Goal: Task Accomplishment & Management: Manage account settings

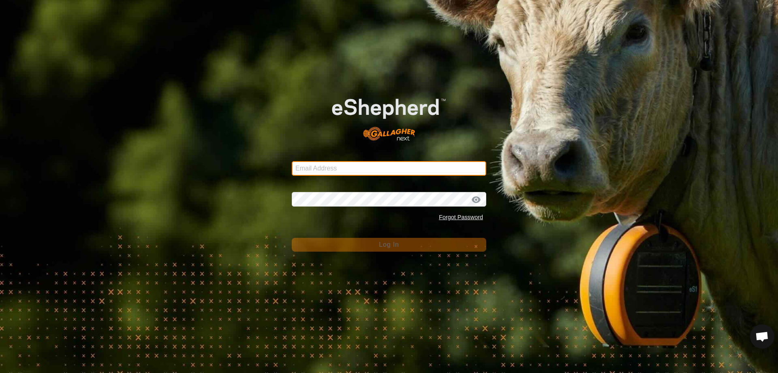
click at [402, 170] on input "Email Address" at bounding box center [389, 168] width 195 height 15
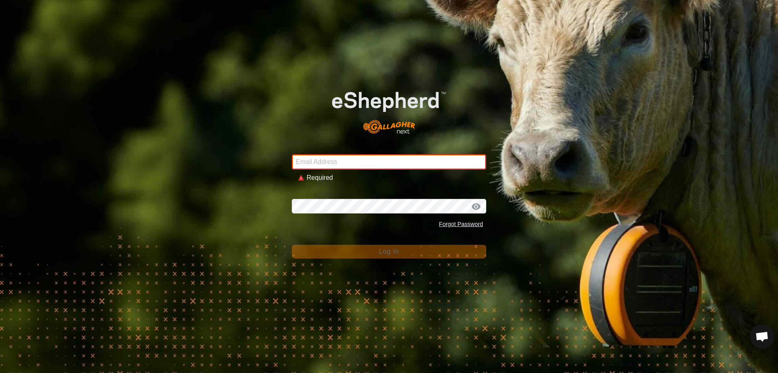
type input "[EMAIL_ADDRESS][DOMAIN_NAME]"
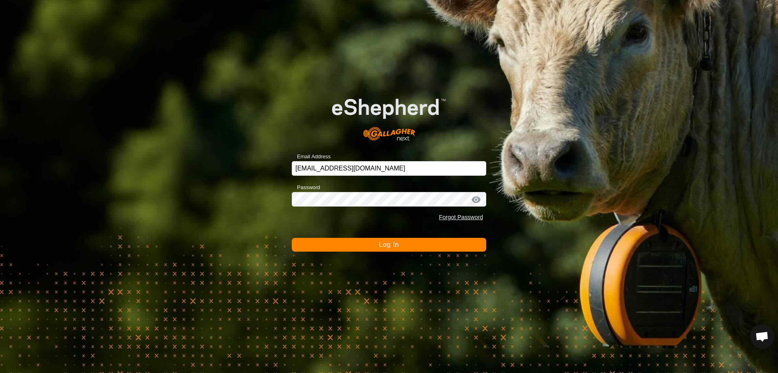
click at [390, 246] on span "Log In" at bounding box center [389, 244] width 20 height 7
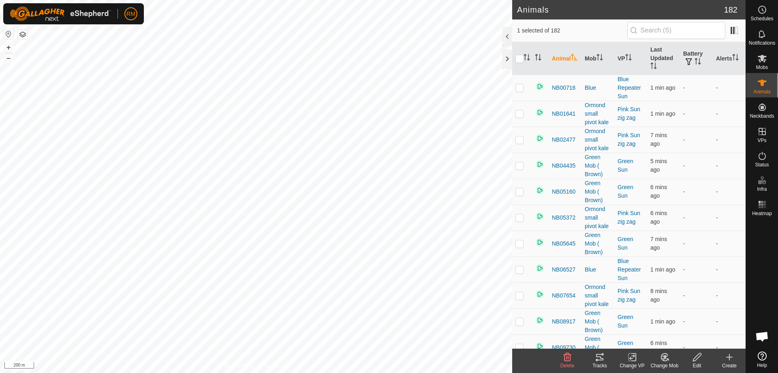
click at [598, 358] on icon at bounding box center [600, 357] width 10 height 10
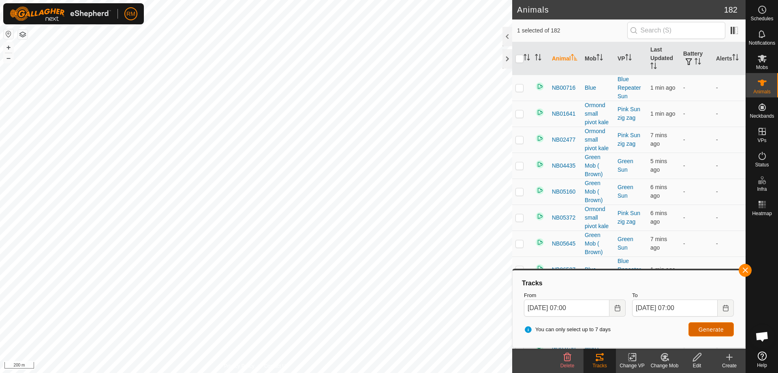
click at [711, 329] on span "Generate" at bounding box center [711, 329] width 25 height 6
click at [745, 269] on button "button" at bounding box center [745, 269] width 13 height 13
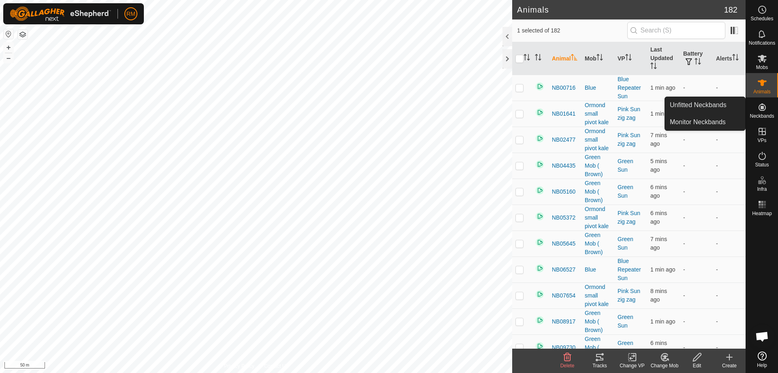
click at [763, 109] on icon at bounding box center [762, 106] width 7 height 7
click at [697, 105] on link "Unfitted Neckbands" at bounding box center [705, 105] width 80 height 16
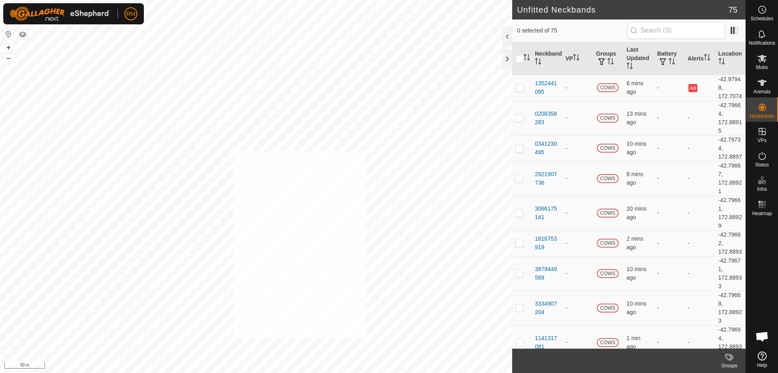
checkbox input "true"
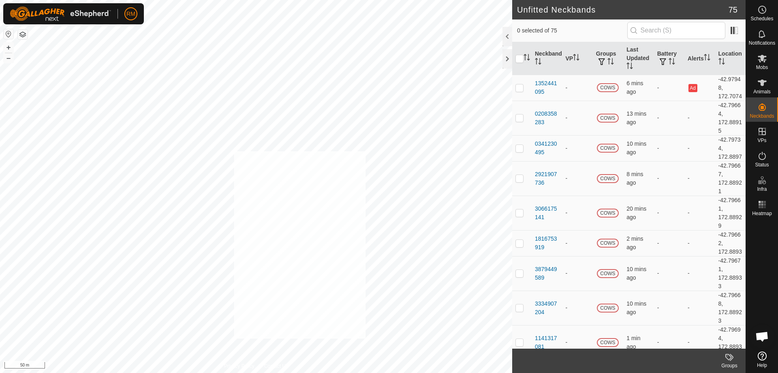
checkbox input "true"
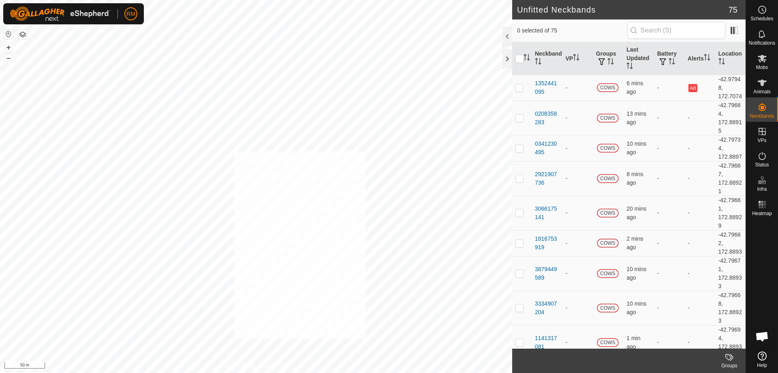
checkbox input "true"
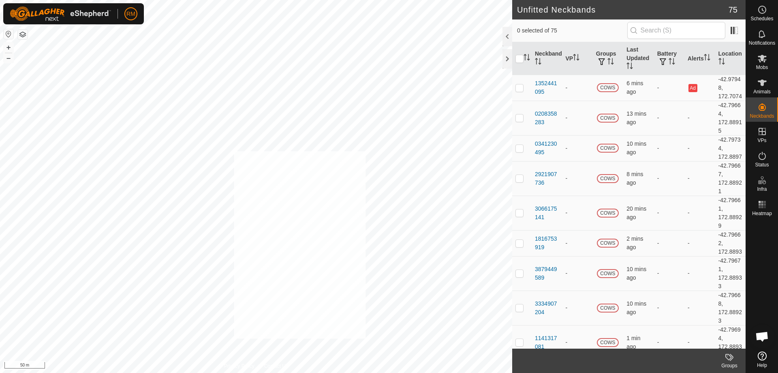
checkbox input "true"
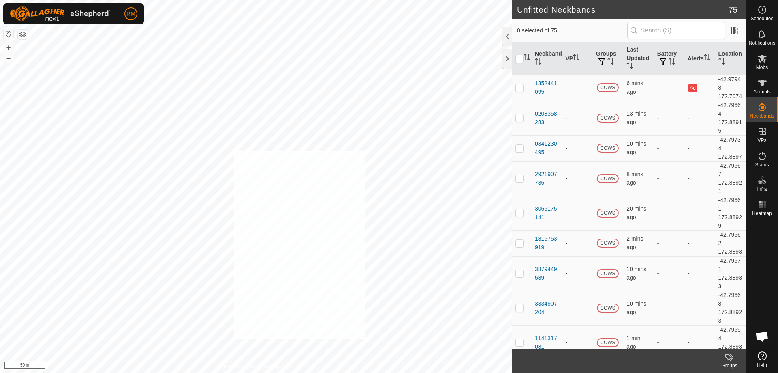
checkbox input "true"
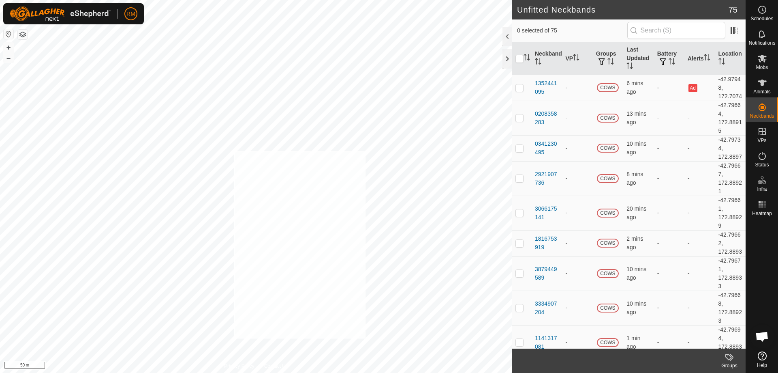
checkbox input "true"
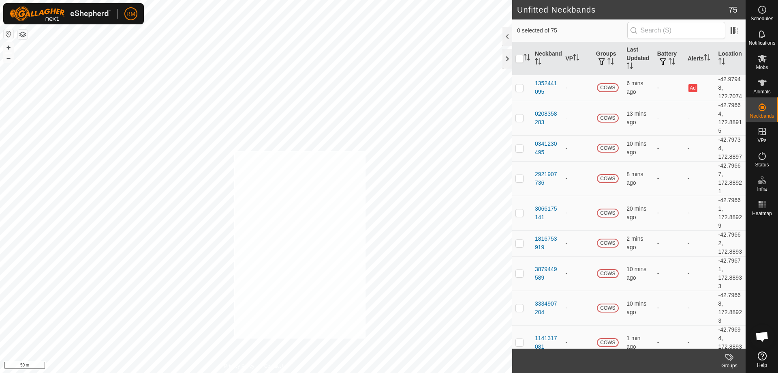
checkbox input "true"
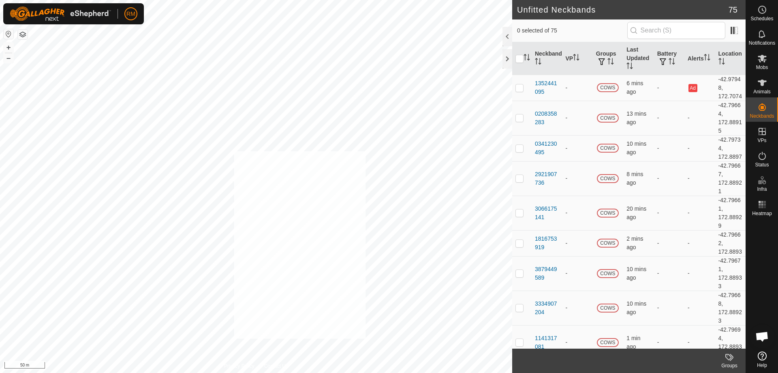
checkbox input "true"
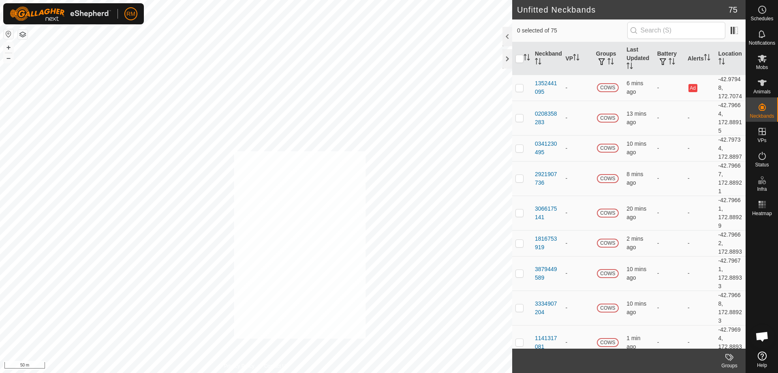
checkbox input "true"
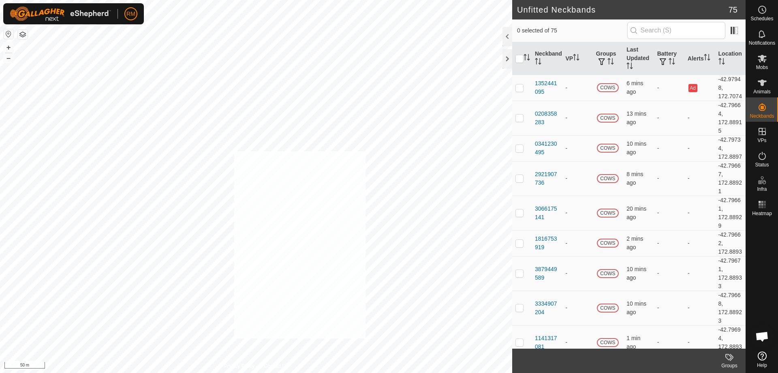
checkbox input "true"
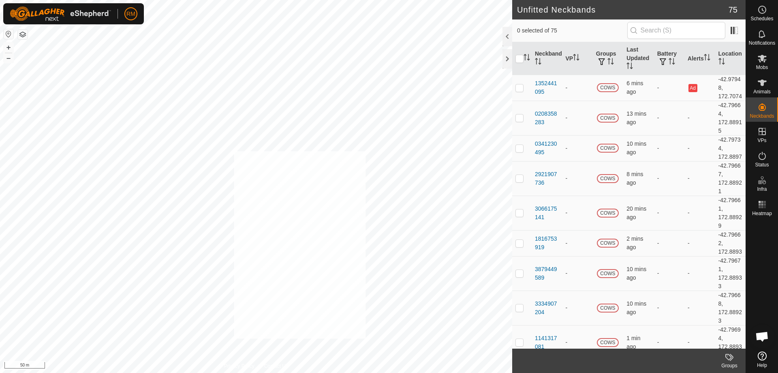
checkbox input "true"
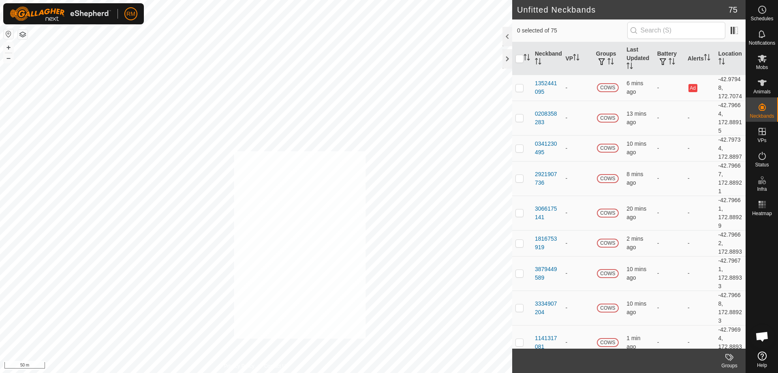
checkbox input "true"
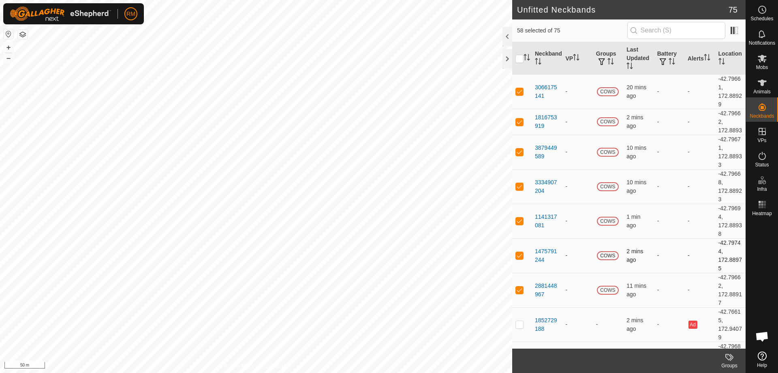
scroll to position [122, 0]
drag, startPoint x: 596, startPoint y: 221, endPoint x: 603, endPoint y: 256, distance: 35.1
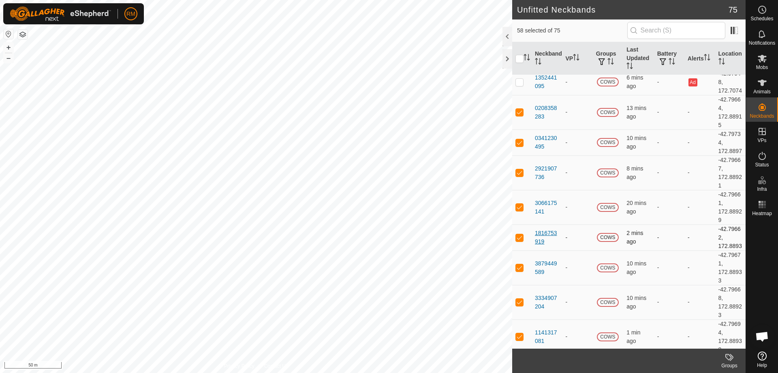
scroll to position [0, 0]
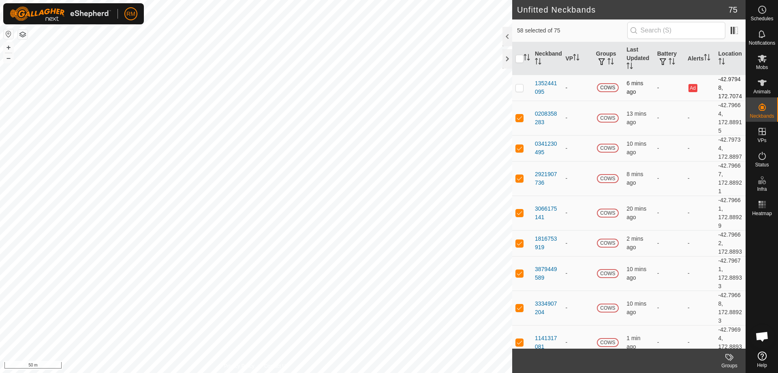
click at [519, 91] on p-checkbox at bounding box center [520, 87] width 8 height 6
click at [520, 91] on p-checkbox at bounding box center [520, 87] width 8 height 6
checkbox input "false"
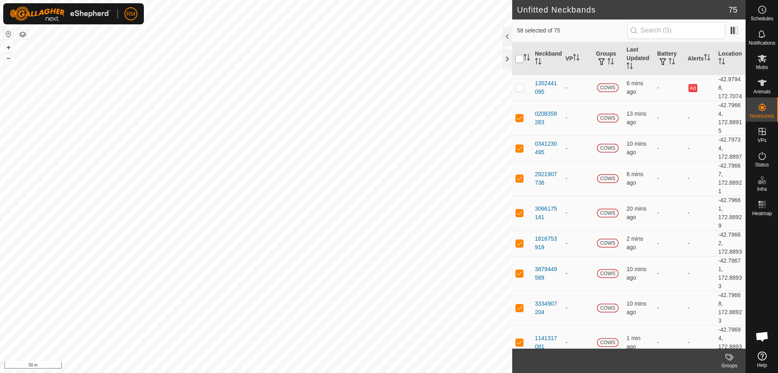
click at [519, 57] on input "checkbox" at bounding box center [520, 59] width 8 height 8
checkbox input "true"
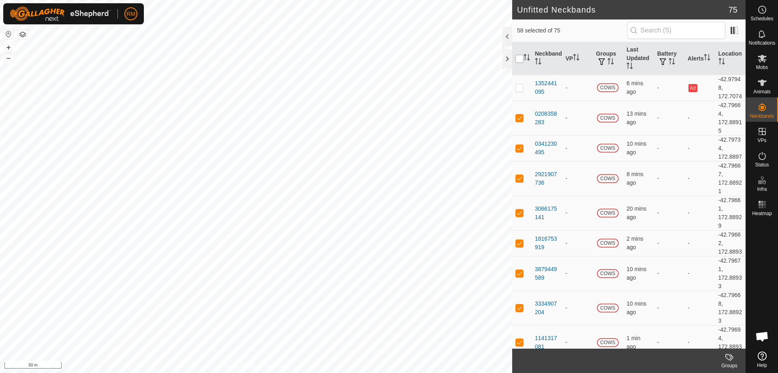
checkbox input "true"
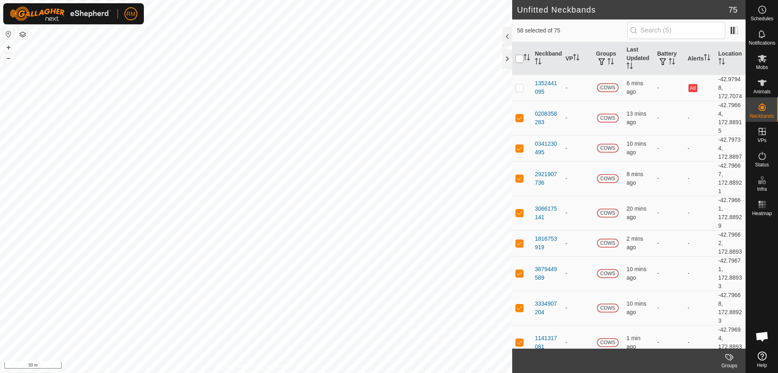
checkbox input "true"
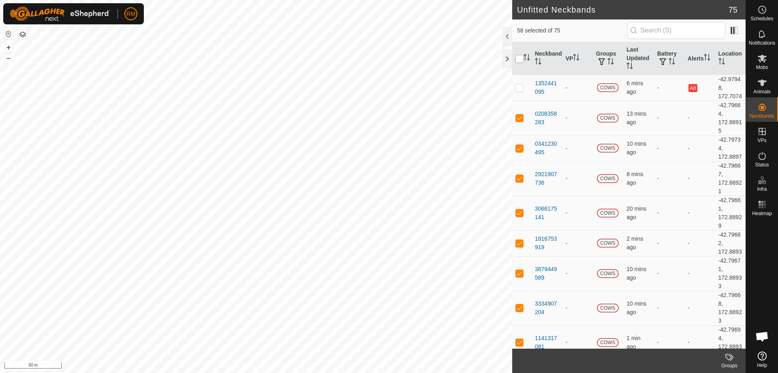
checkbox input "true"
click at [519, 59] on input "checkbox" at bounding box center [520, 59] width 8 height 8
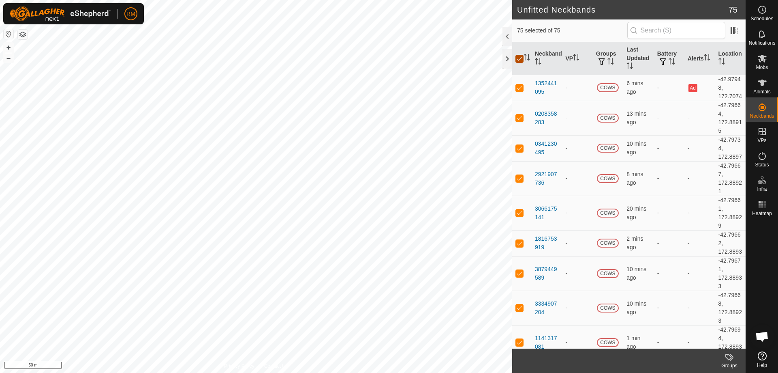
checkbox input "false"
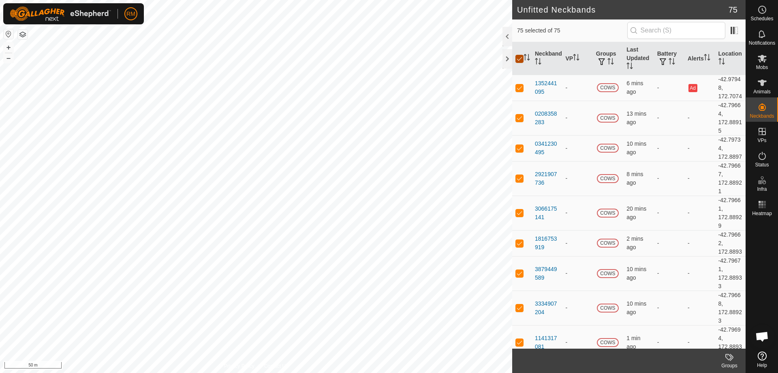
checkbox input "false"
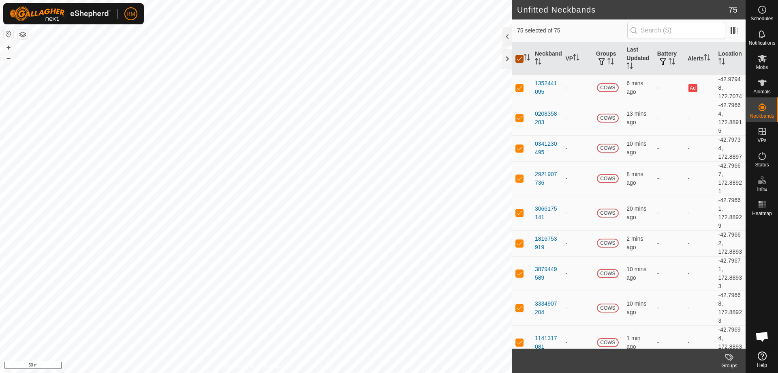
checkbox input "false"
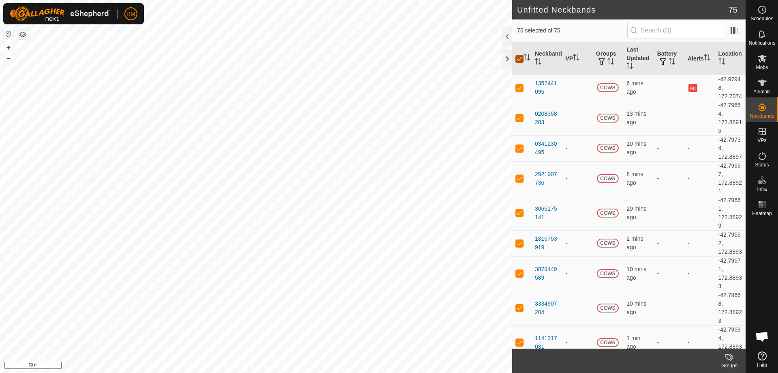
checkbox input "false"
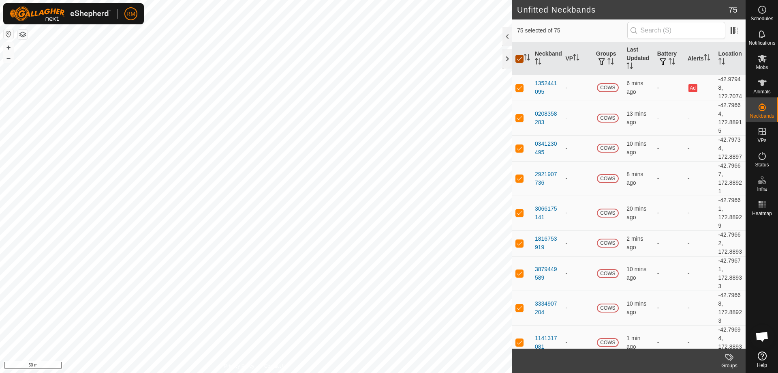
checkbox input "false"
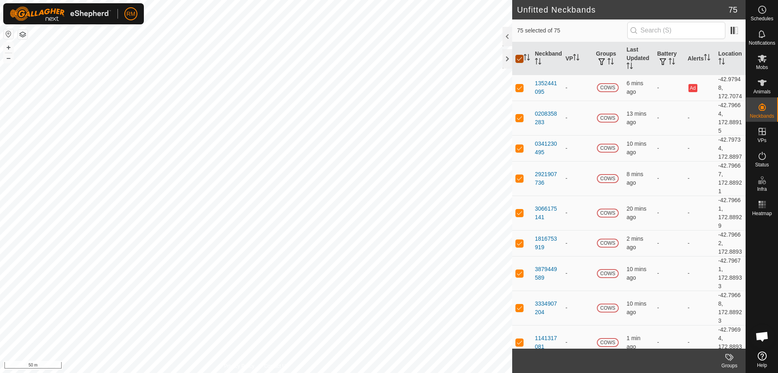
checkbox input "false"
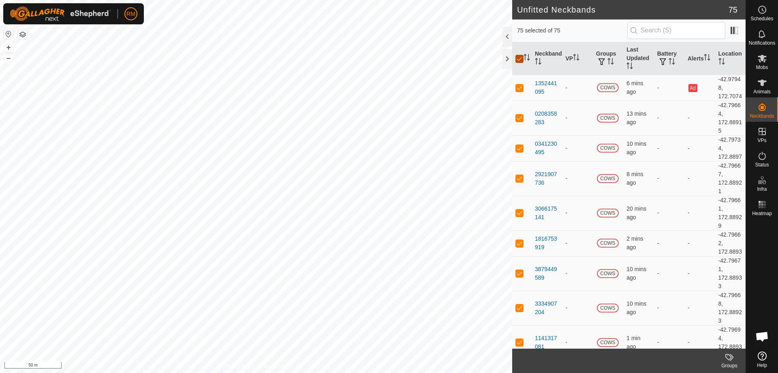
checkbox input "false"
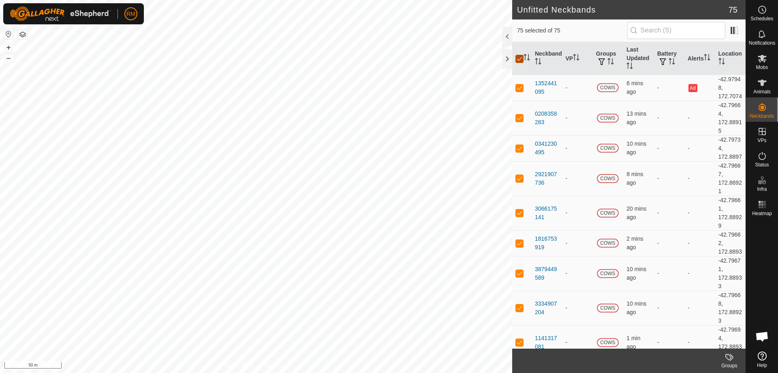
checkbox input "false"
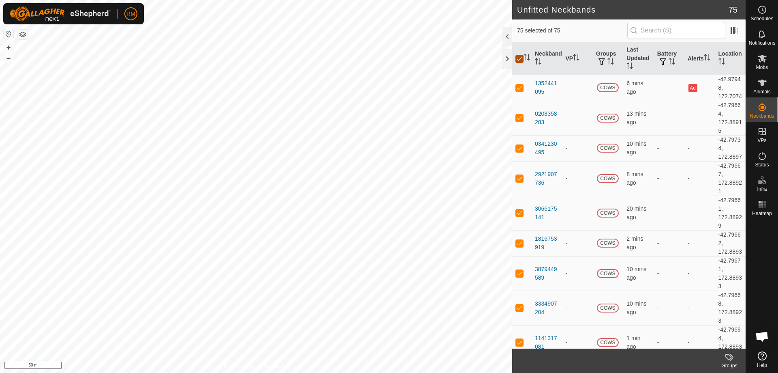
checkbox input "false"
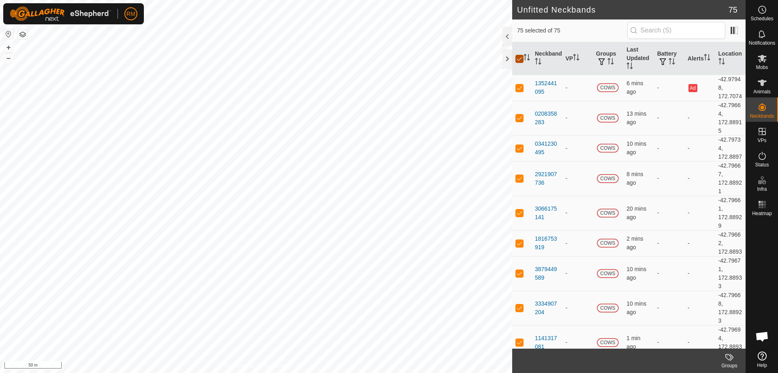
checkbox input "false"
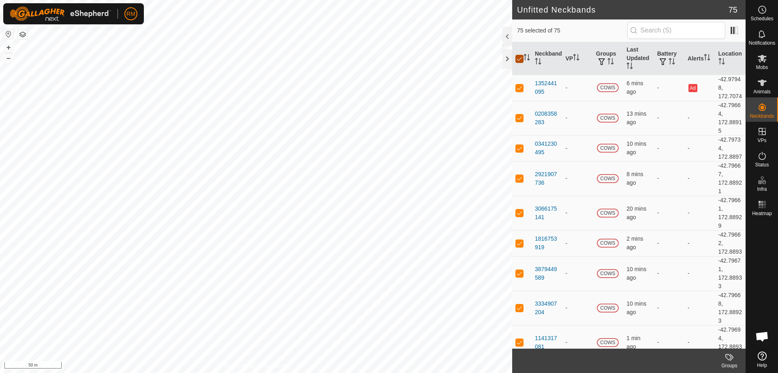
checkbox input "false"
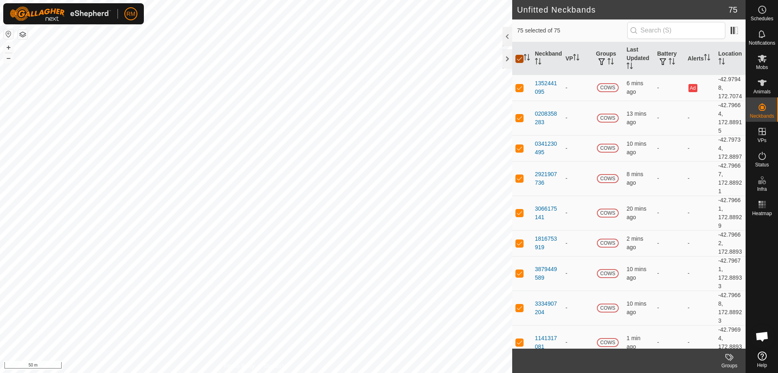
checkbox input "false"
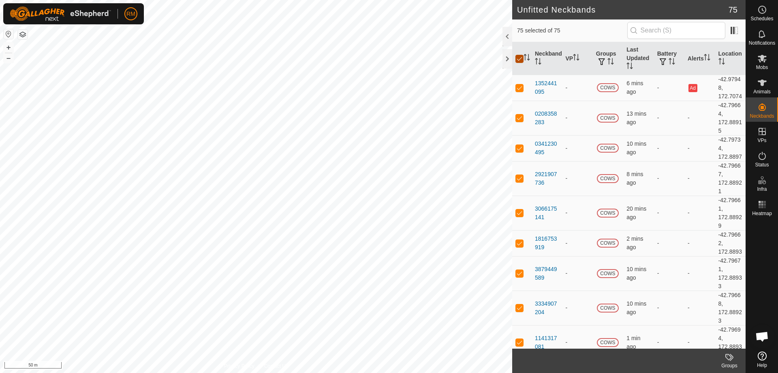
checkbox input "false"
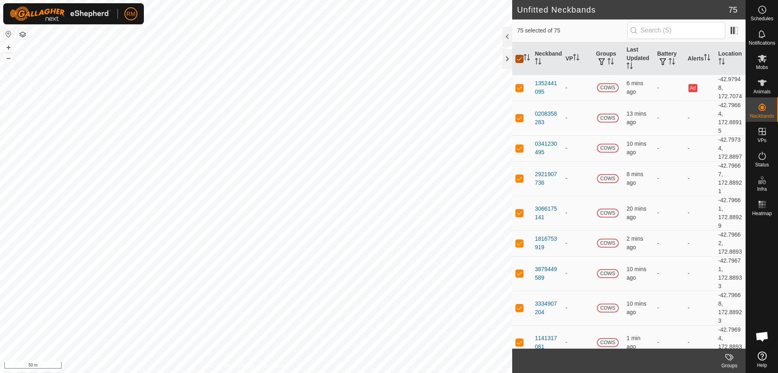
checkbox input "false"
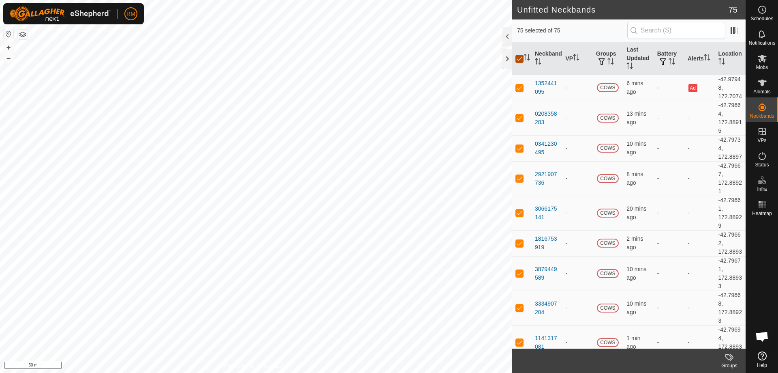
checkbox input "false"
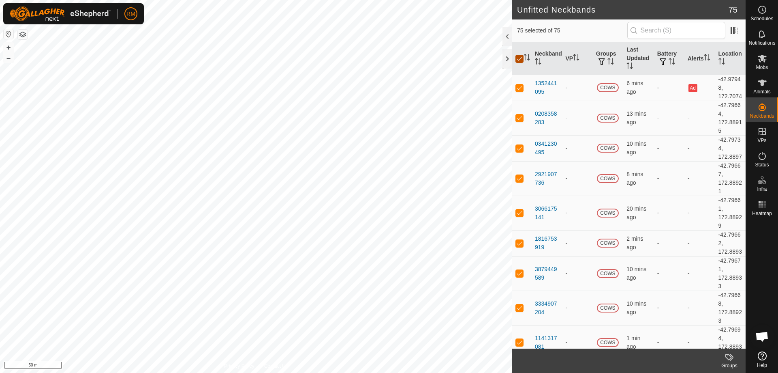
checkbox input "false"
click at [518, 90] on p-checkbox at bounding box center [520, 87] width 8 height 6
click at [733, 356] on icon at bounding box center [730, 357] width 10 height 10
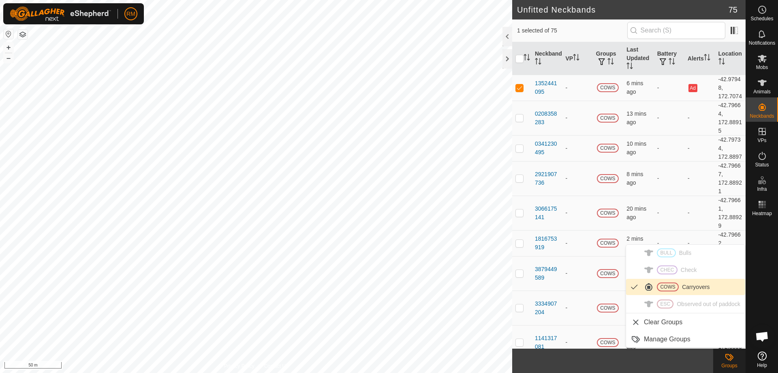
click at [668, 270] on ul "BULL Bulls CHEC Check COWS Carryovers ESC Observed out of paddock Clear Groups …" at bounding box center [685, 295] width 119 height 103
click at [653, 269] on ul "BULL Bulls CHEC Check COWS Carryovers ESC Observed out of paddock Clear Groups …" at bounding box center [685, 295] width 119 height 103
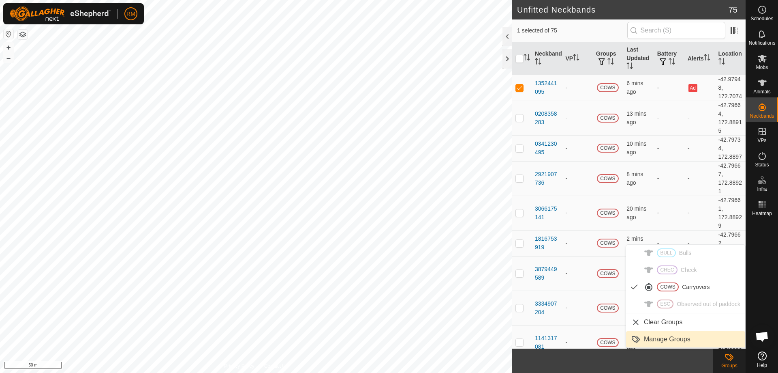
click at [664, 342] on link "Manage Groups" at bounding box center [685, 339] width 119 height 16
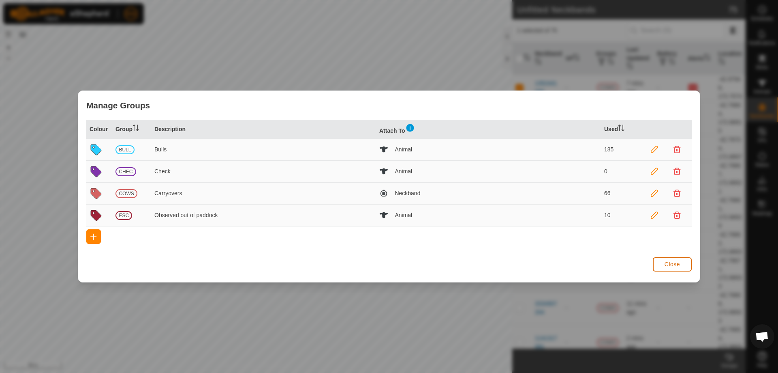
click at [674, 264] on span "Close" at bounding box center [672, 264] width 15 height 6
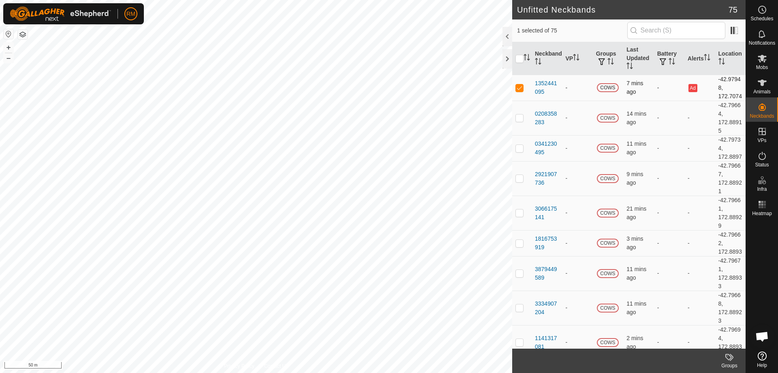
click at [517, 91] on p-checkbox at bounding box center [520, 87] width 8 height 6
checkbox input "false"
checkbox input "true"
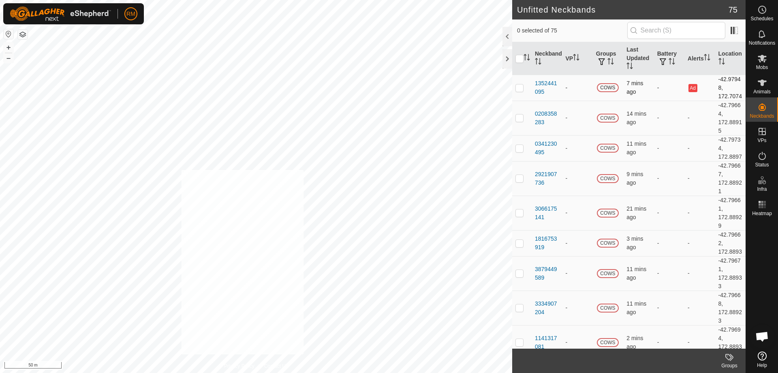
checkbox input "true"
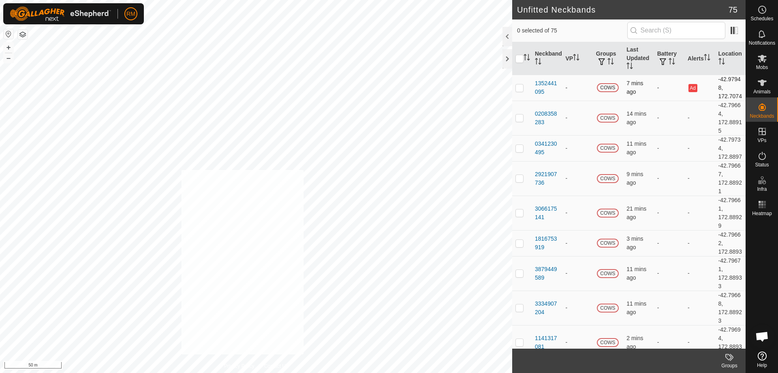
checkbox input "true"
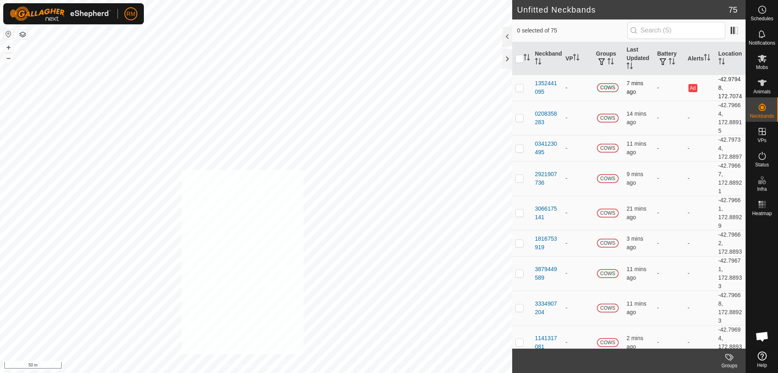
checkbox input "true"
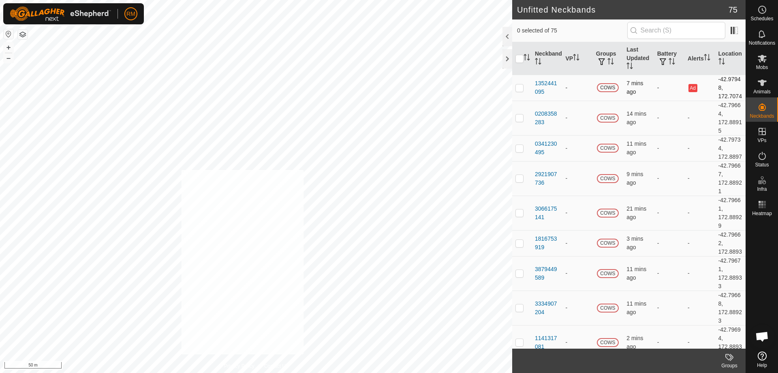
checkbox input "true"
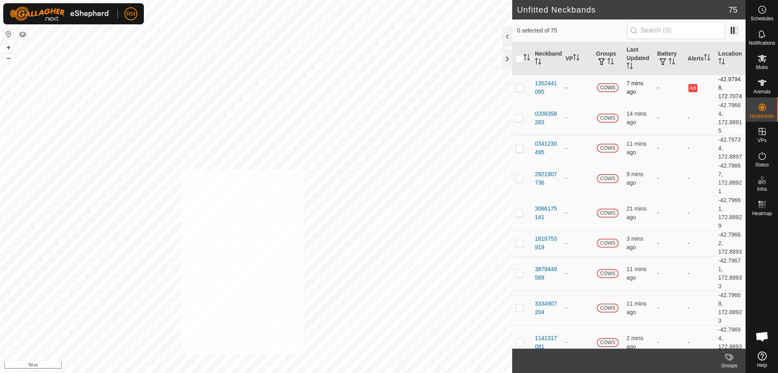
checkbox input "true"
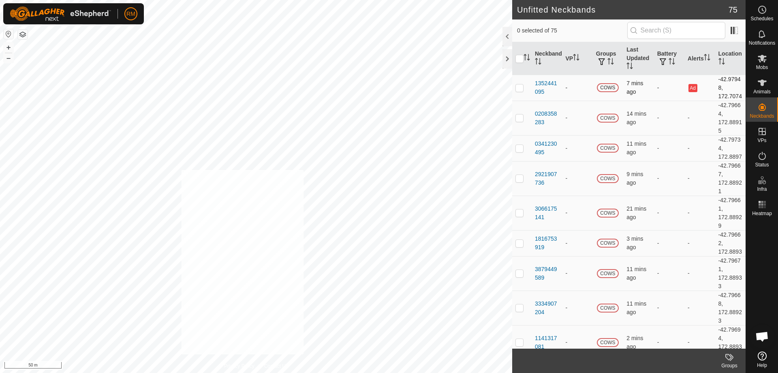
checkbox input "true"
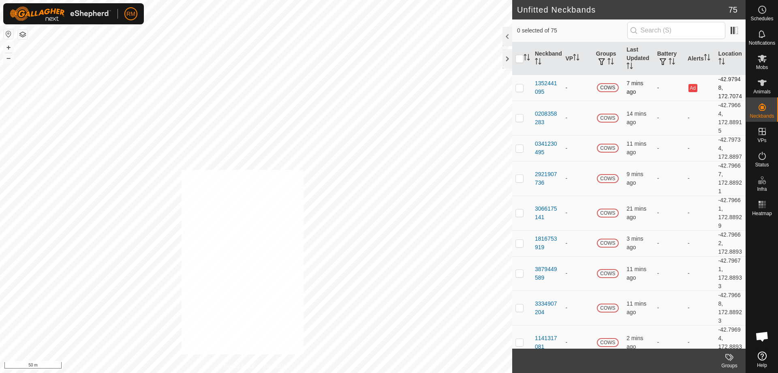
checkbox input "true"
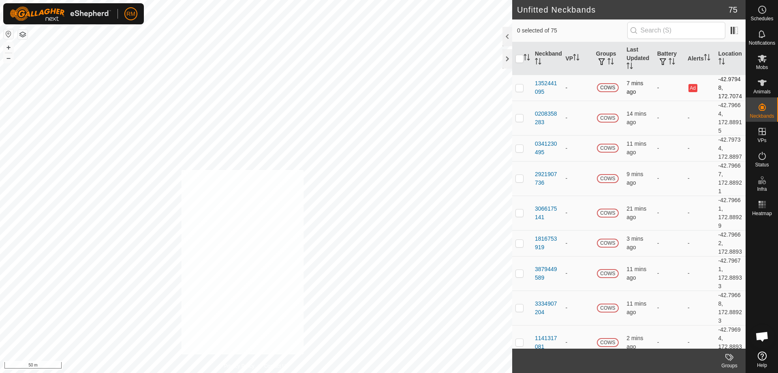
checkbox input "true"
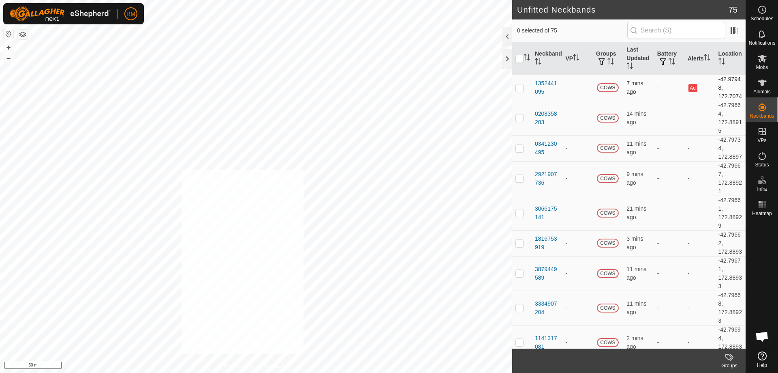
checkbox input "true"
click at [726, 356] on icon at bounding box center [729, 356] width 6 height 6
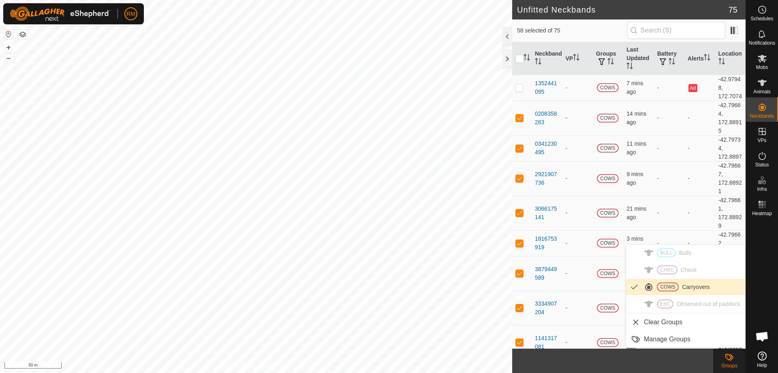
click at [673, 287] on link "COWS Carryovers" at bounding box center [685, 286] width 119 height 16
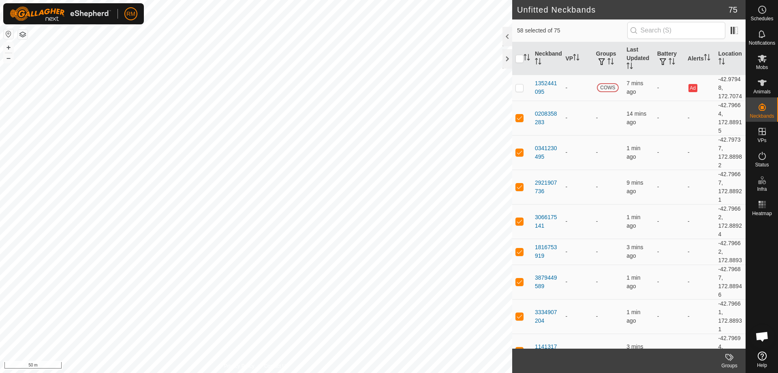
click at [730, 358] on icon at bounding box center [730, 357] width 10 height 10
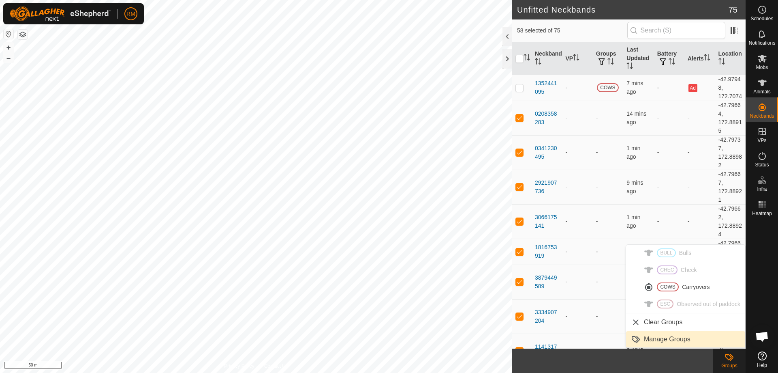
click at [672, 338] on link "Manage Groups" at bounding box center [685, 339] width 119 height 16
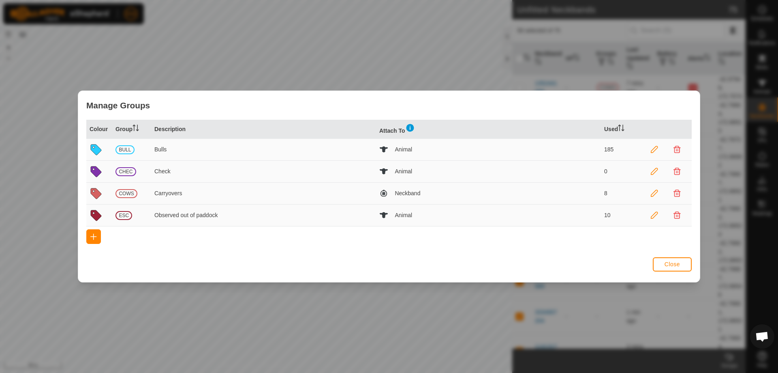
click at [653, 193] on icon at bounding box center [654, 193] width 7 height 7
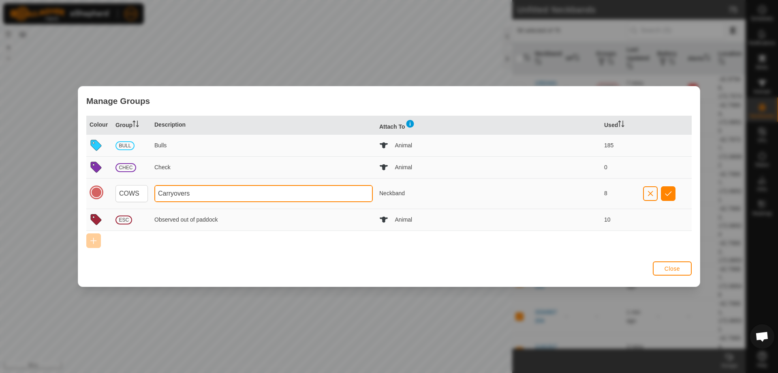
click at [198, 194] on input "Carryovers" at bounding box center [263, 193] width 218 height 17
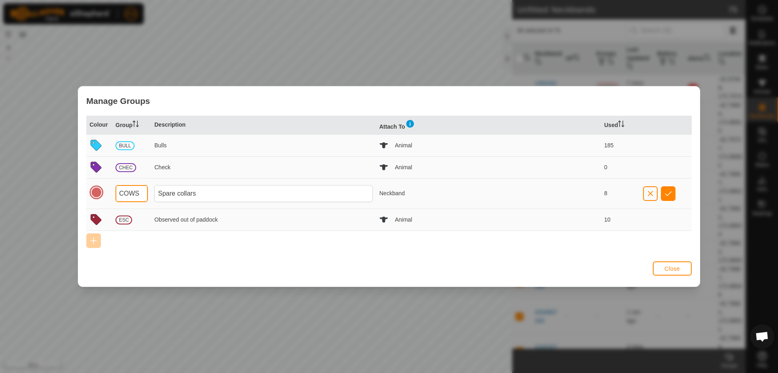
click at [141, 190] on input "COWS" at bounding box center [132, 193] width 32 height 17
click at [671, 191] on span "button" at bounding box center [668, 193] width 7 height 6
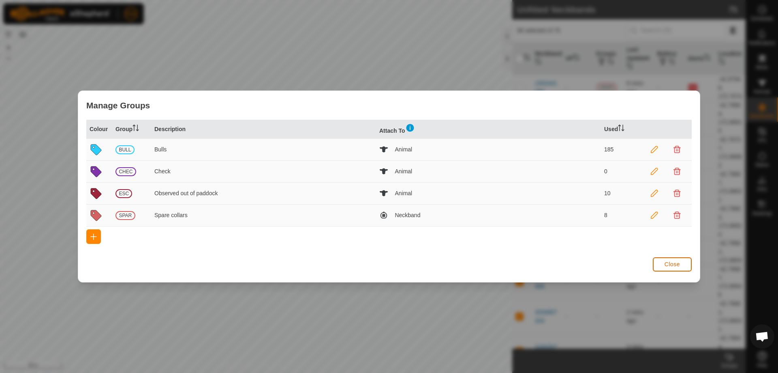
click at [683, 264] on button "Close" at bounding box center [672, 264] width 39 height 14
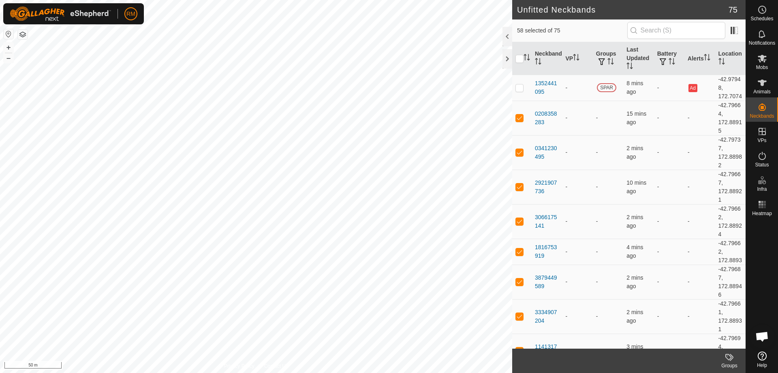
click at [730, 357] on icon at bounding box center [730, 357] width 10 height 10
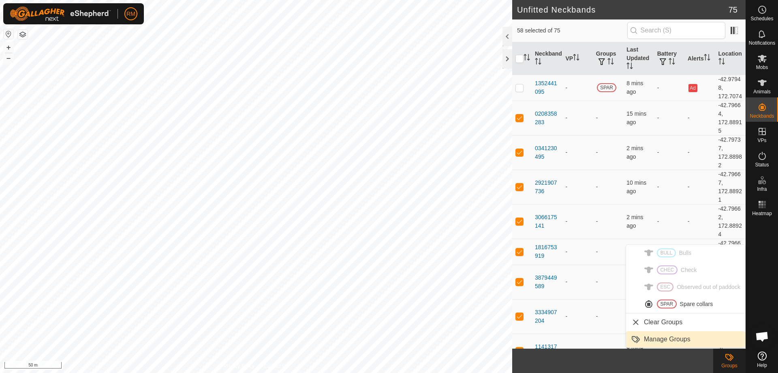
click at [653, 337] on link "Manage Groups" at bounding box center [685, 339] width 119 height 16
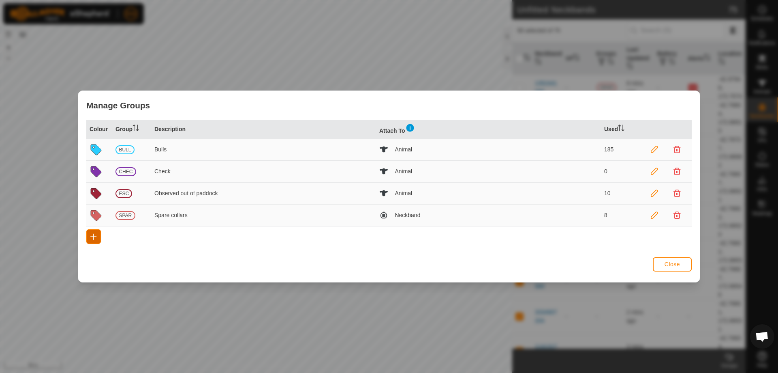
click at [93, 235] on span "button" at bounding box center [93, 236] width 6 height 6
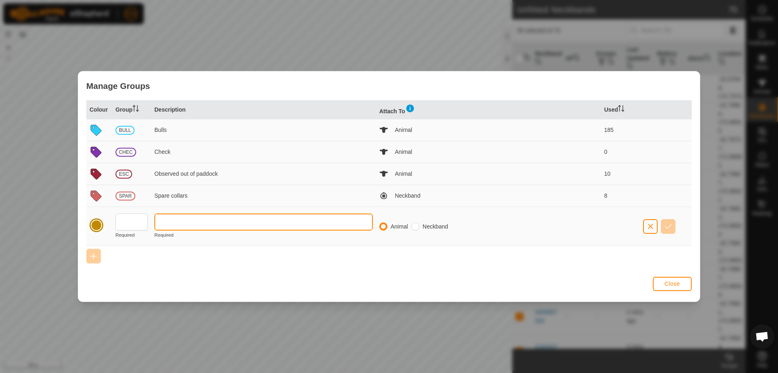
click at [173, 222] on input "text" at bounding box center [263, 221] width 218 height 17
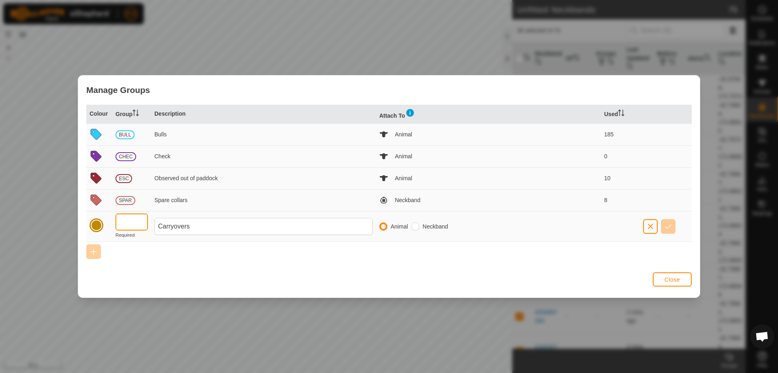
click at [133, 220] on input "text" at bounding box center [132, 221] width 32 height 17
click at [416, 227] on input "radio" at bounding box center [415, 226] width 8 height 8
click at [671, 225] on span "button" at bounding box center [668, 226] width 7 height 6
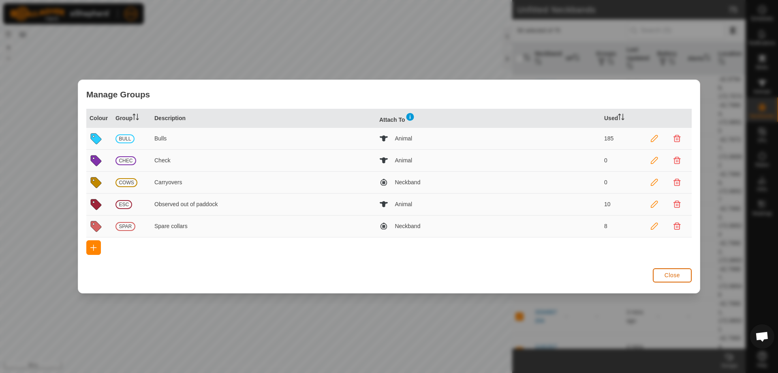
click at [668, 274] on span "Close" at bounding box center [672, 275] width 15 height 6
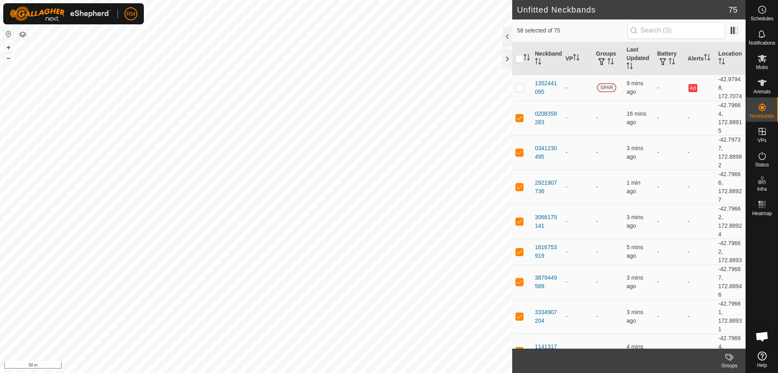
click at [734, 353] on icon at bounding box center [730, 357] width 10 height 10
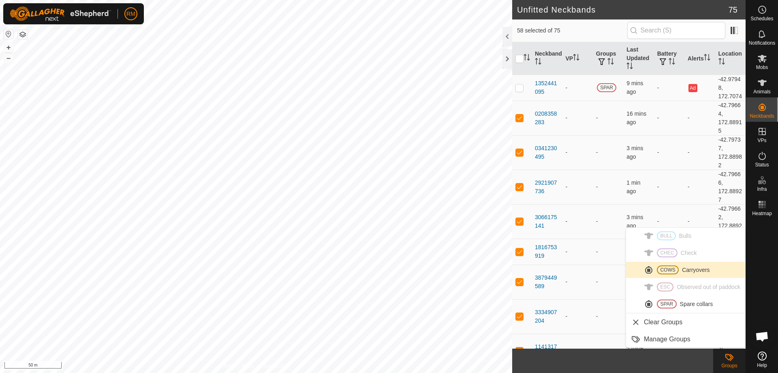
click at [681, 267] on link "COWS Carryovers" at bounding box center [685, 269] width 119 height 16
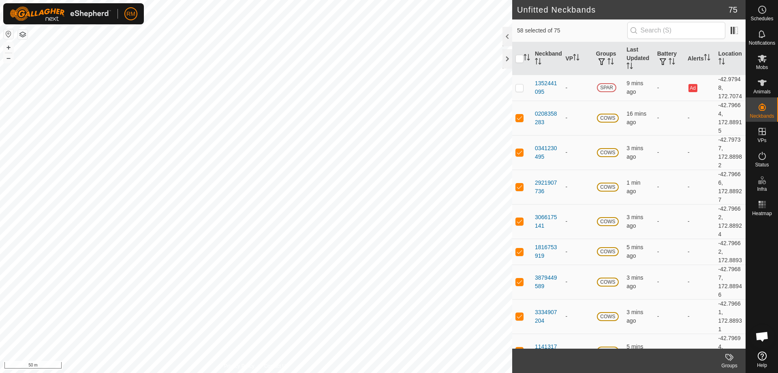
click at [726, 362] on div "Groups" at bounding box center [729, 365] width 32 height 7
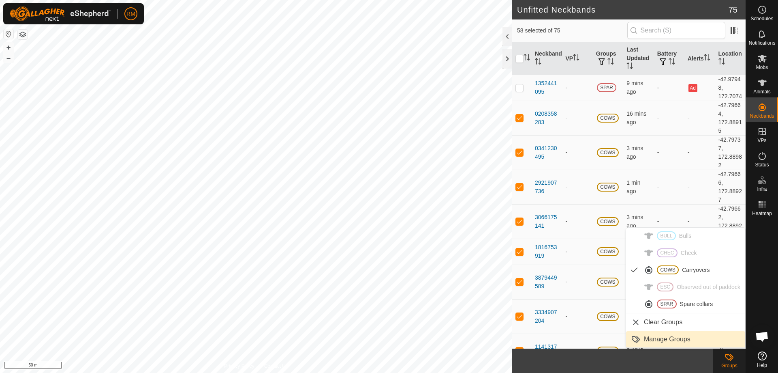
click at [671, 339] on link "Manage Groups" at bounding box center [685, 339] width 119 height 16
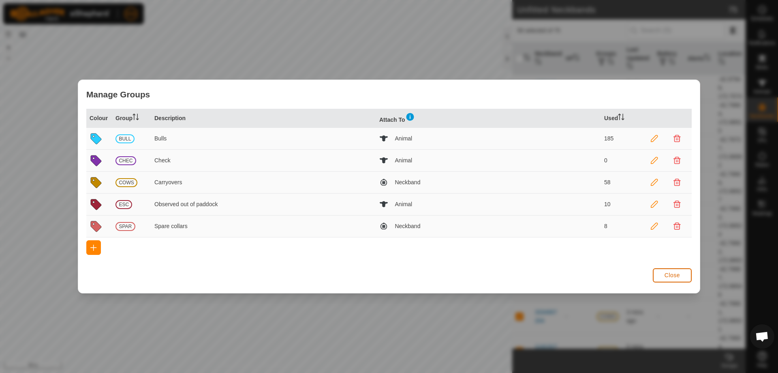
click at [674, 276] on span "Close" at bounding box center [672, 275] width 15 height 6
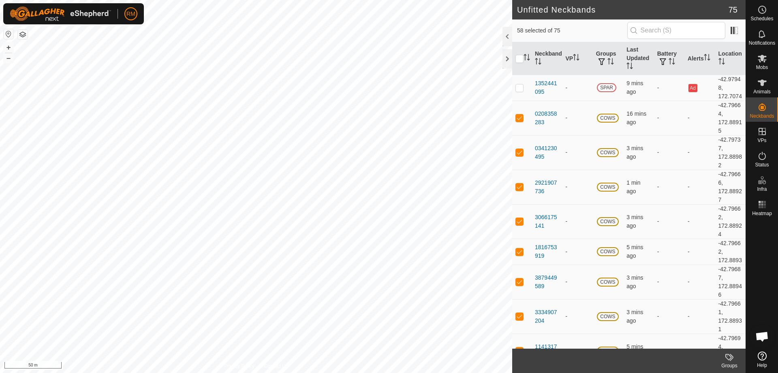
click at [21, 33] on button "button" at bounding box center [23, 35] width 10 height 10
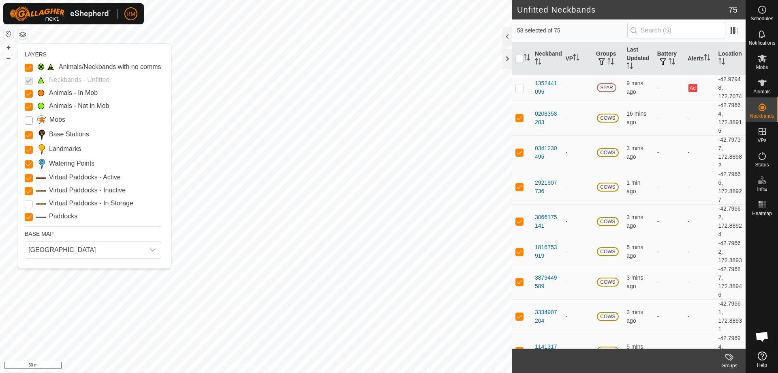
click at [28, 119] on input "Mobs" at bounding box center [29, 120] width 8 height 8
click at [28, 120] on input "Mobs" at bounding box center [29, 120] width 8 height 8
click at [29, 80] on p-checkbox at bounding box center [29, 80] width 8 height 10
click at [93, 250] on span "[GEOGRAPHIC_DATA]" at bounding box center [85, 250] width 120 height 16
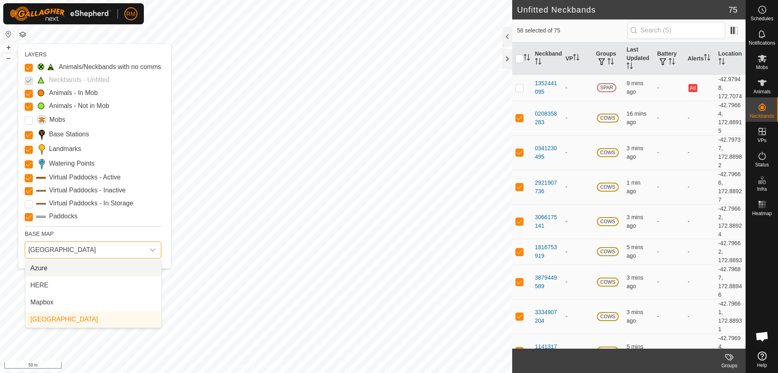
click at [93, 250] on span "[GEOGRAPHIC_DATA]" at bounding box center [85, 250] width 120 height 16
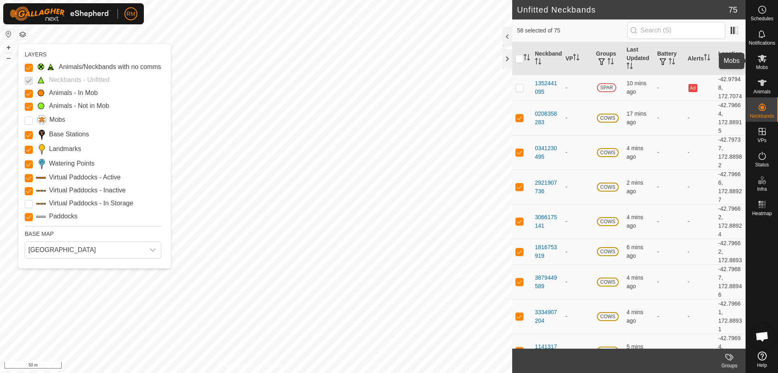
click at [765, 59] on icon at bounding box center [762, 59] width 9 height 8
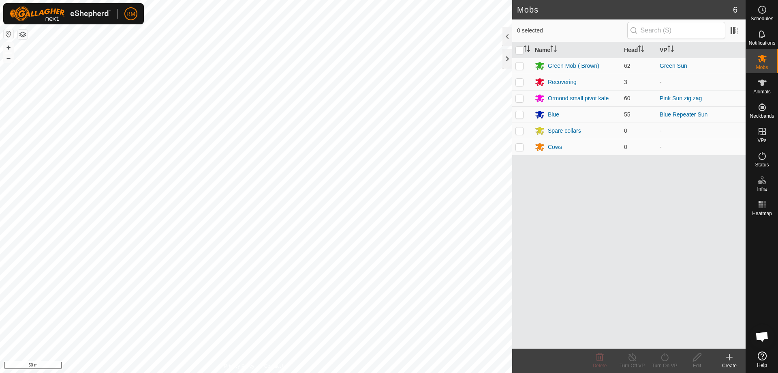
click at [730, 361] on icon at bounding box center [730, 357] width 10 height 10
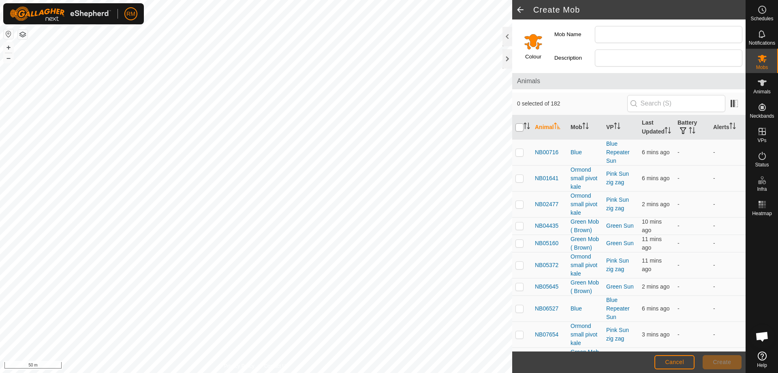
click at [517, 131] on input "checkbox" at bounding box center [520, 127] width 8 height 8
click at [519, 130] on input "checkbox" at bounding box center [520, 127] width 8 height 8
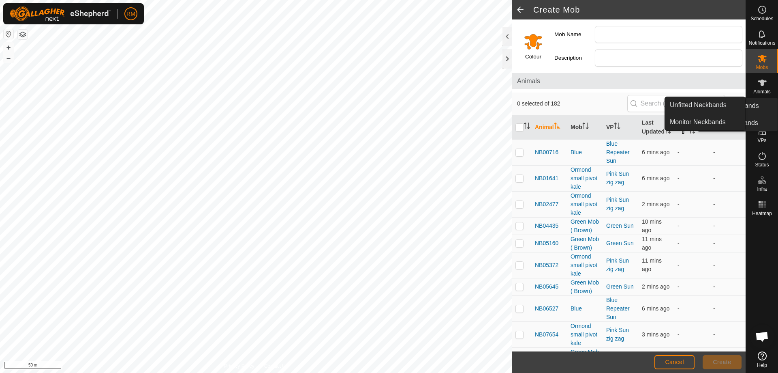
click at [764, 108] on icon at bounding box center [762, 106] width 7 height 7
click at [705, 120] on span "Monitor Neckbands" at bounding box center [698, 122] width 56 height 10
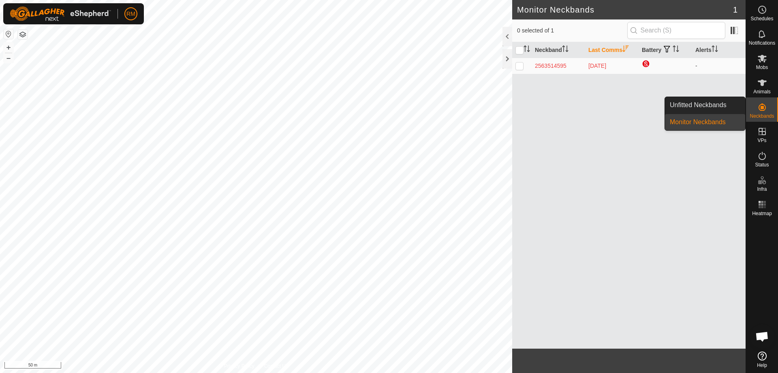
click at [763, 108] on icon at bounding box center [762, 106] width 7 height 7
click at [717, 102] on link "Unfitted Neckbands" at bounding box center [705, 105] width 80 height 16
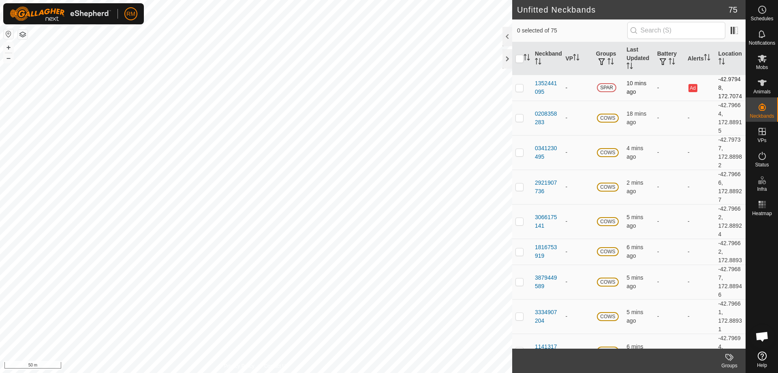
click at [518, 91] on p-checkbox at bounding box center [520, 87] width 8 height 6
click at [518, 65] on th at bounding box center [521, 58] width 19 height 33
click at [519, 62] on input "checkbox" at bounding box center [520, 59] width 8 height 8
click at [522, 91] on p-checkbox at bounding box center [520, 87] width 8 height 6
click at [518, 60] on input "checkbox" at bounding box center [520, 59] width 8 height 8
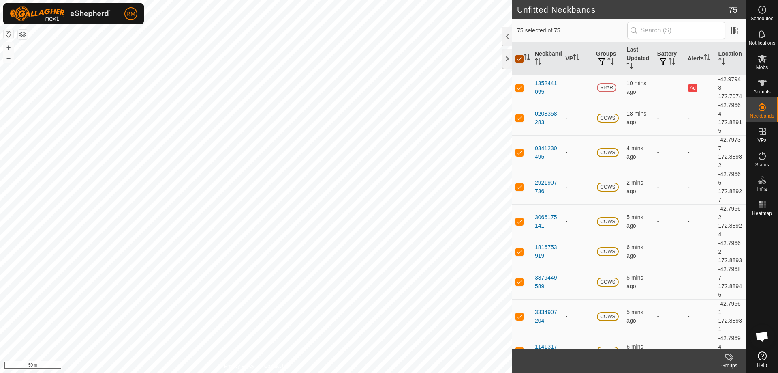
click at [518, 60] on input "checkbox" at bounding box center [520, 59] width 8 height 8
click at [731, 363] on div "Groups" at bounding box center [729, 365] width 32 height 7
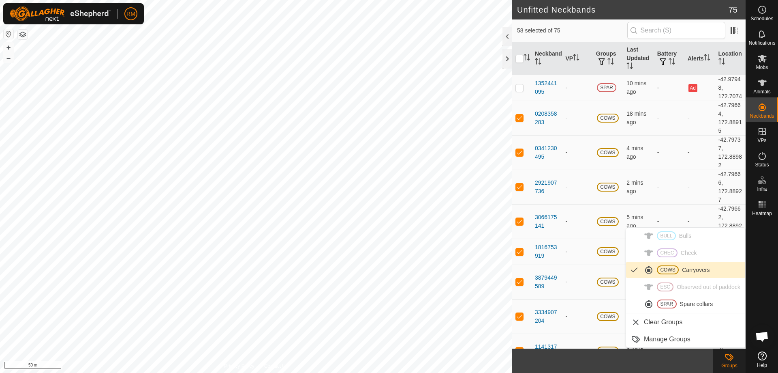
click at [690, 272] on link "COWS Carryovers" at bounding box center [685, 269] width 119 height 16
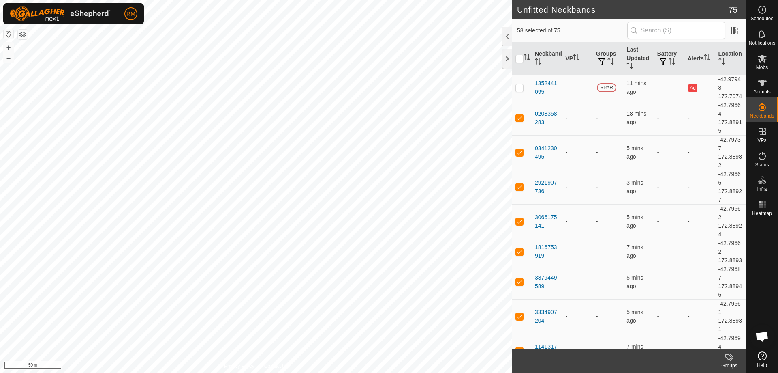
click at [732, 359] on icon at bounding box center [730, 357] width 10 height 10
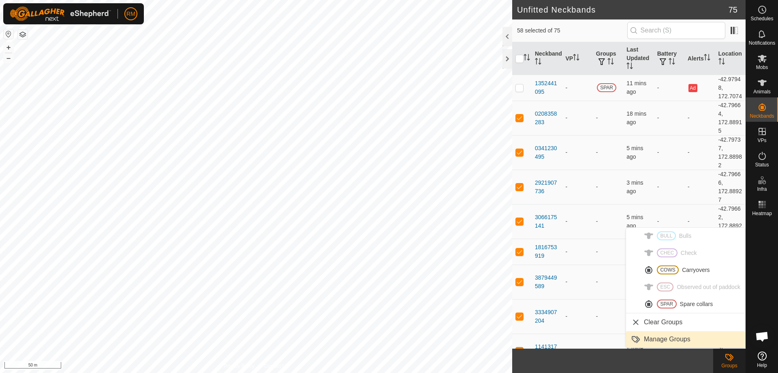
click at [671, 339] on link "Manage Groups" at bounding box center [685, 339] width 119 height 16
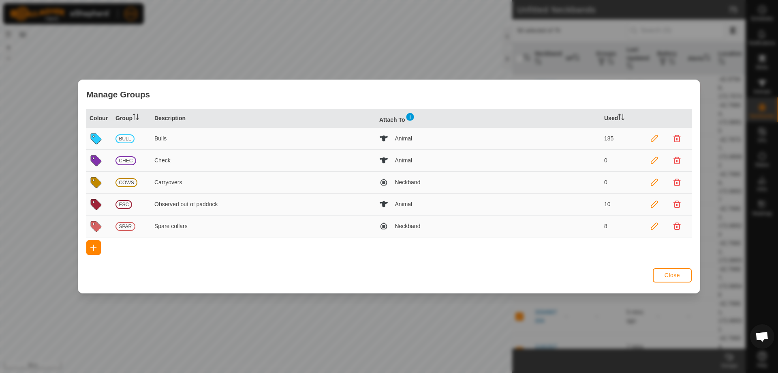
click at [656, 180] on icon at bounding box center [654, 182] width 7 height 7
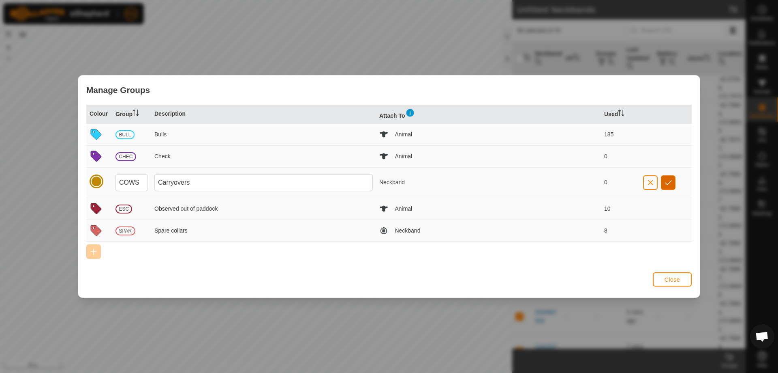
click at [668, 182] on span "button" at bounding box center [668, 182] width 7 height 6
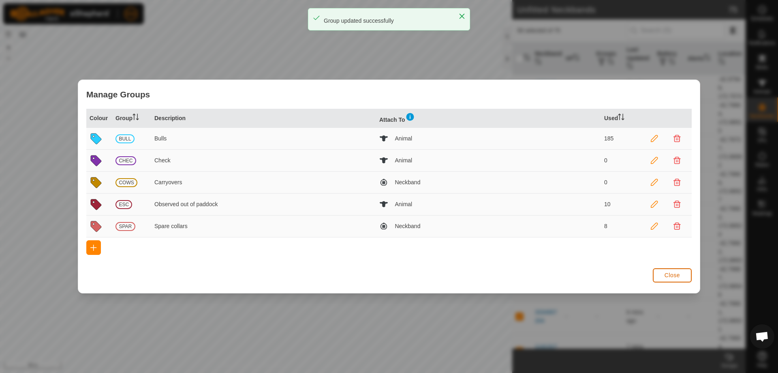
click at [668, 275] on span "Close" at bounding box center [672, 275] width 15 height 6
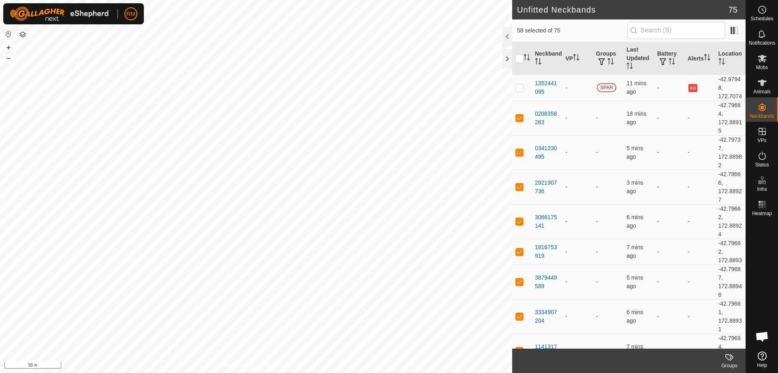
click at [731, 360] on icon at bounding box center [730, 357] width 10 height 10
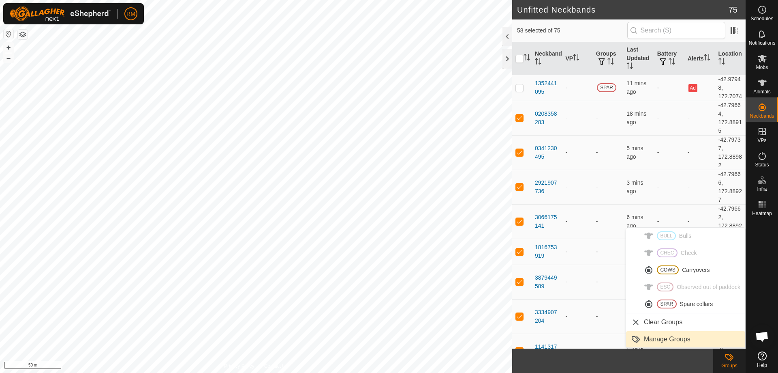
click at [661, 341] on link "Manage Groups" at bounding box center [685, 339] width 119 height 16
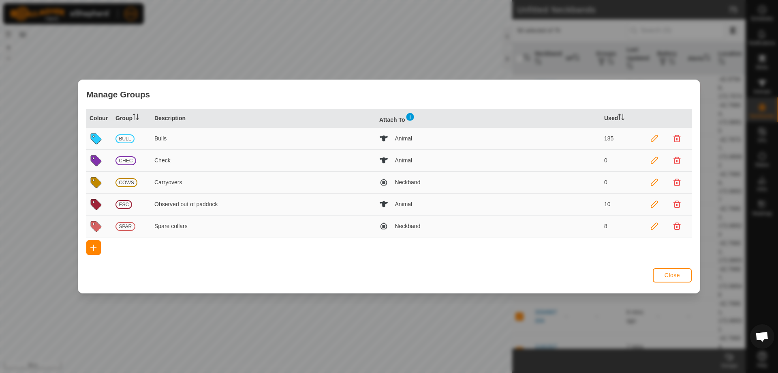
click at [655, 181] on icon at bounding box center [654, 182] width 7 height 7
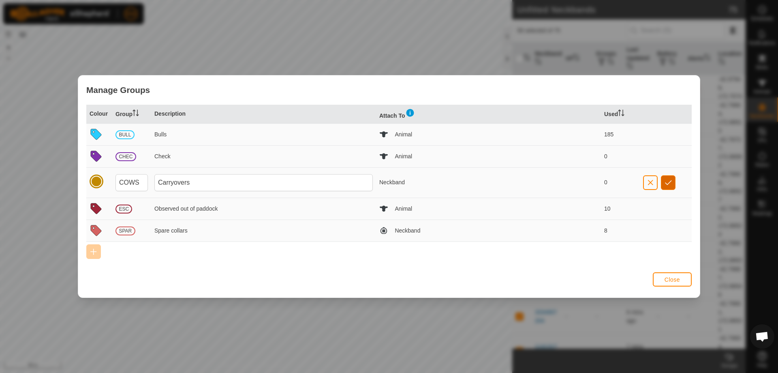
click at [672, 181] on span "button" at bounding box center [668, 182] width 7 height 6
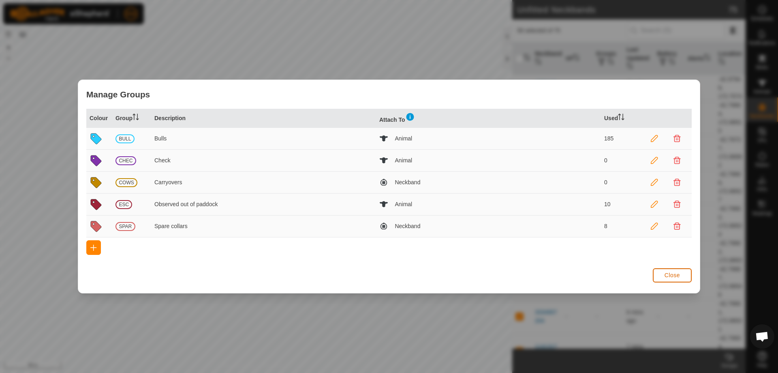
click at [672, 274] on span "Close" at bounding box center [672, 275] width 15 height 6
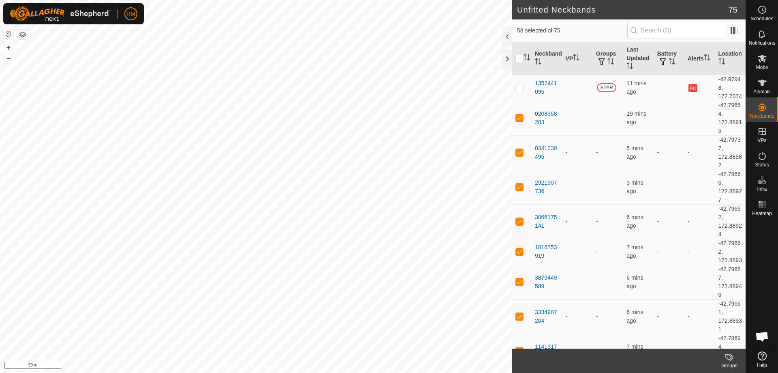
click at [728, 361] on icon at bounding box center [730, 357] width 10 height 10
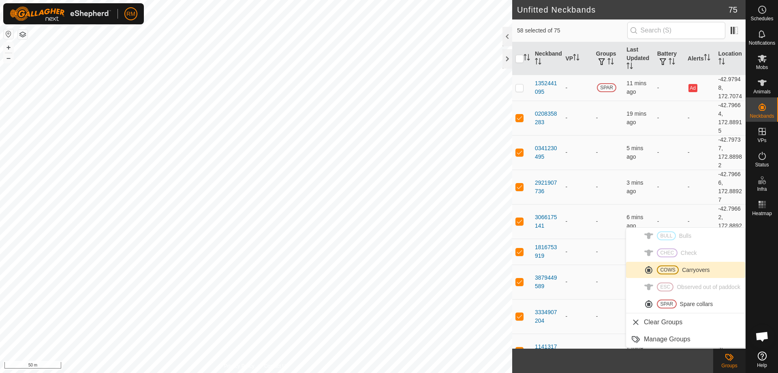
click at [677, 272] on link "COWS Carryovers" at bounding box center [685, 269] width 119 height 16
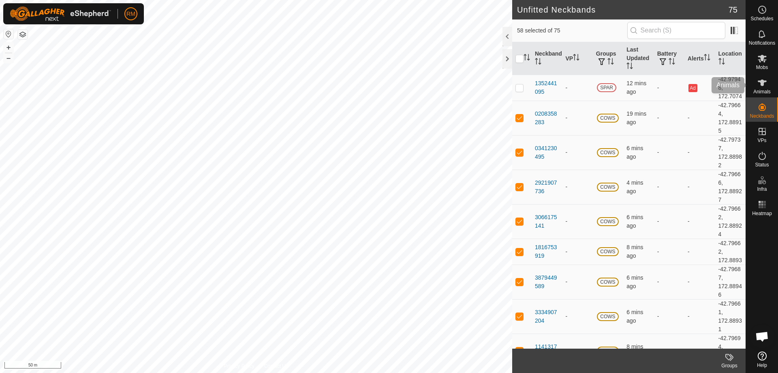
click at [765, 85] on icon at bounding box center [763, 83] width 10 height 10
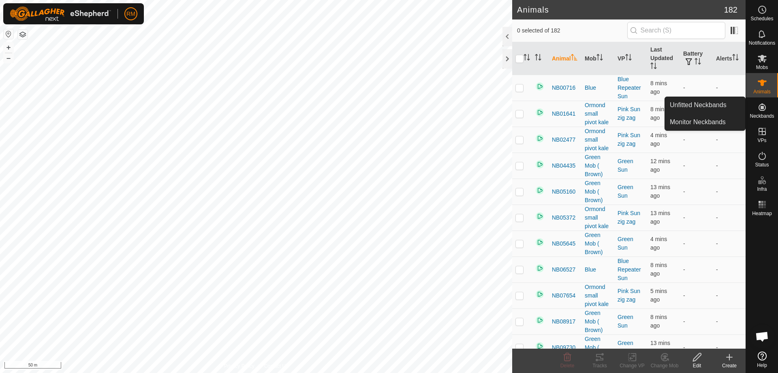
click at [762, 111] on icon at bounding box center [763, 107] width 10 height 10
click at [706, 108] on link "Unfitted Neckbands" at bounding box center [705, 105] width 80 height 16
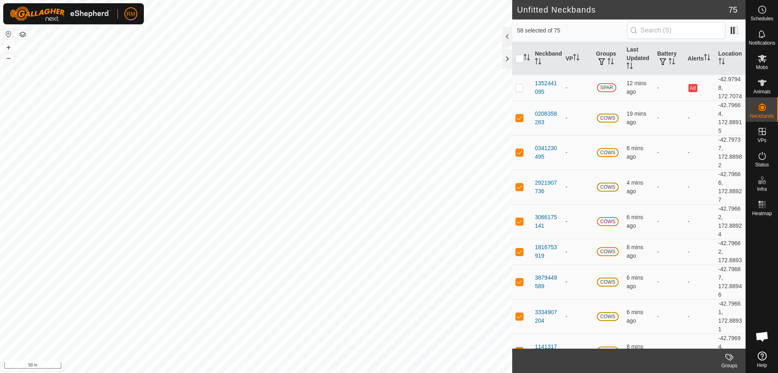
click at [727, 358] on icon at bounding box center [730, 357] width 10 height 10
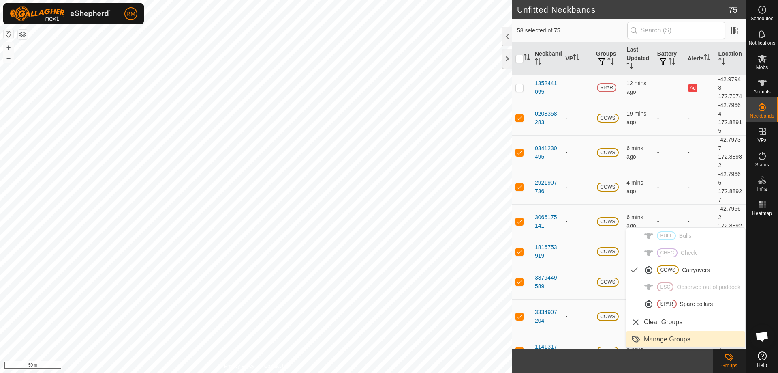
click at [673, 342] on link "Manage Groups" at bounding box center [685, 339] width 119 height 16
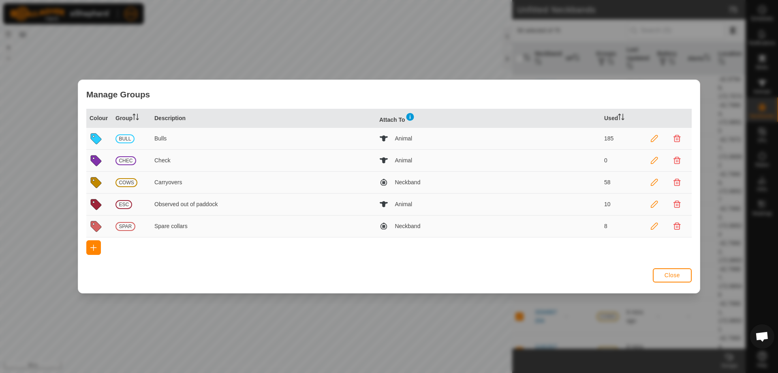
click at [656, 182] on icon at bounding box center [654, 182] width 7 height 7
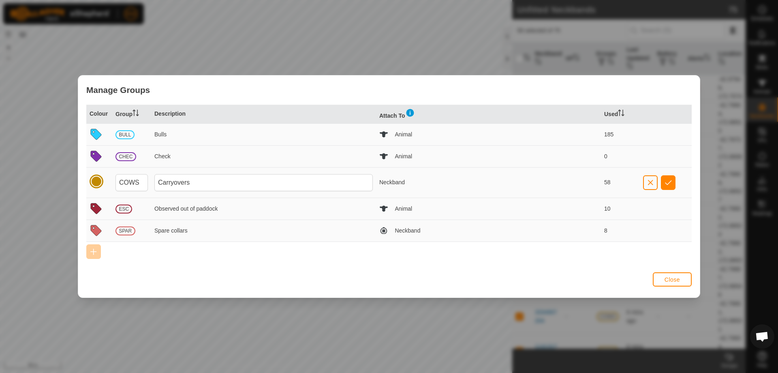
click at [246, 172] on td "Carryovers" at bounding box center [263, 182] width 225 height 30
click at [236, 182] on input "Carryovers" at bounding box center [263, 182] width 218 height 17
click at [386, 181] on p-celleditor "Neckband" at bounding box center [392, 182] width 26 height 6
click at [408, 180] on td "Neckband" at bounding box center [488, 182] width 225 height 30
click at [402, 184] on p-celleditor "Neckband" at bounding box center [392, 182] width 26 height 6
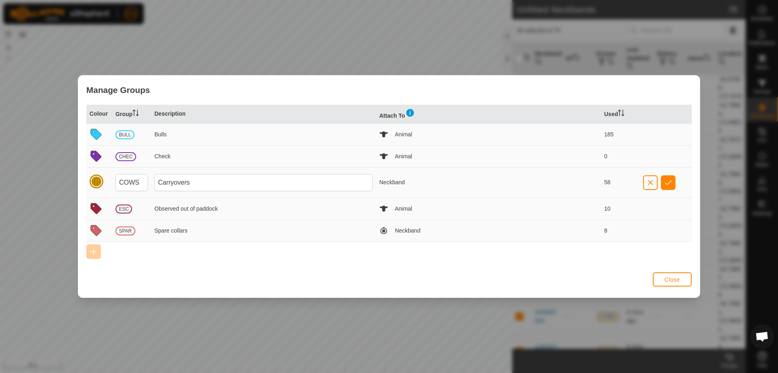
click at [398, 183] on p-celleditor "Neckband" at bounding box center [392, 182] width 26 height 6
click at [456, 182] on td "Neckband" at bounding box center [488, 182] width 225 height 30
click at [667, 183] on span "button" at bounding box center [668, 182] width 7 height 6
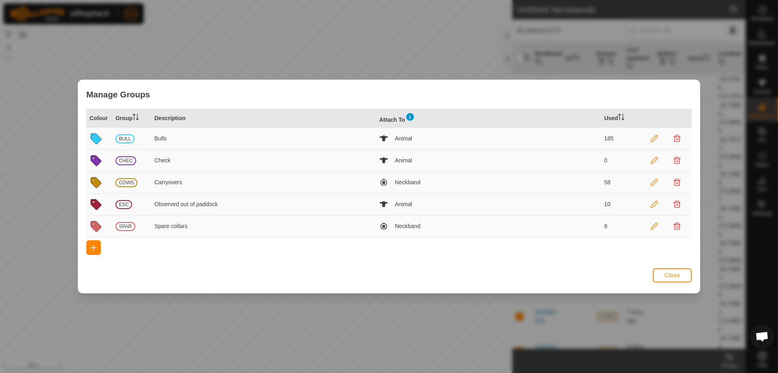
click at [91, 182] on icon at bounding box center [96, 182] width 11 height 11
click at [96, 180] on icon at bounding box center [96, 182] width 11 height 11
click at [96, 179] on icon at bounding box center [96, 182] width 11 height 11
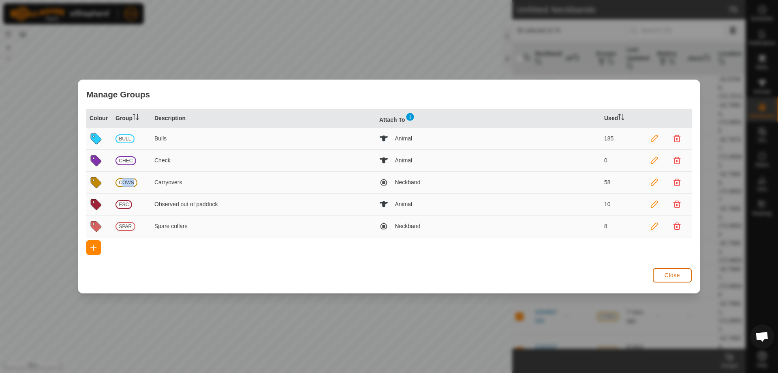
click at [678, 277] on span "Close" at bounding box center [672, 275] width 15 height 6
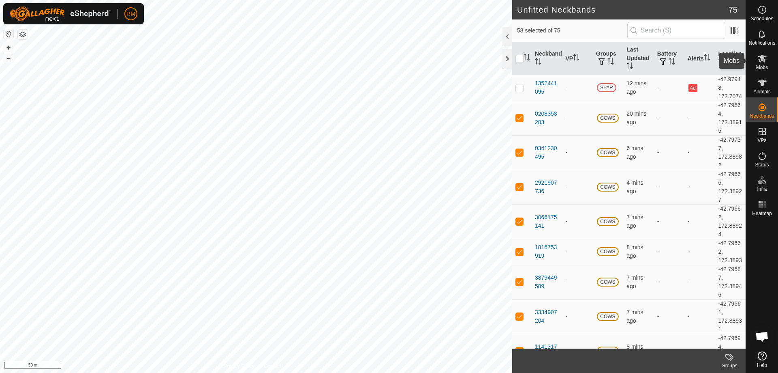
click at [761, 59] on icon at bounding box center [762, 59] width 9 height 8
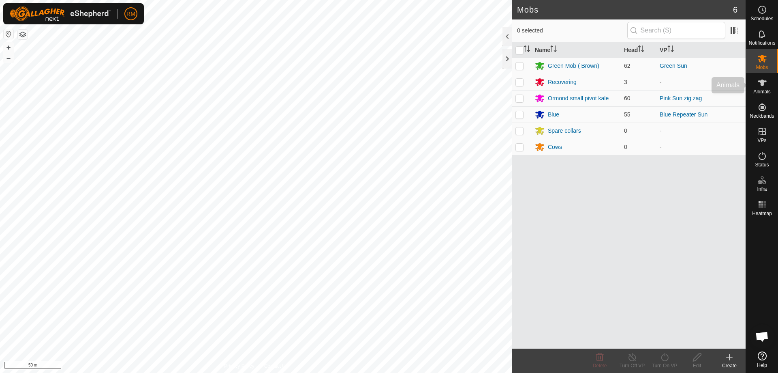
click at [762, 80] on icon at bounding box center [762, 82] width 9 height 6
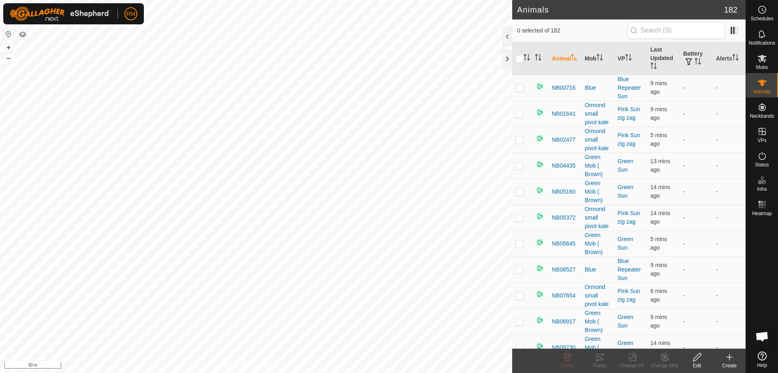
click at [731, 359] on icon at bounding box center [730, 357] width 10 height 10
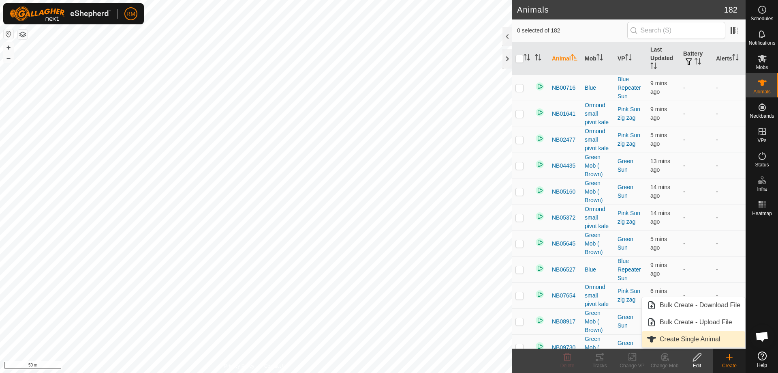
click at [702, 338] on link "Create Single Animal" at bounding box center [693, 339] width 103 height 16
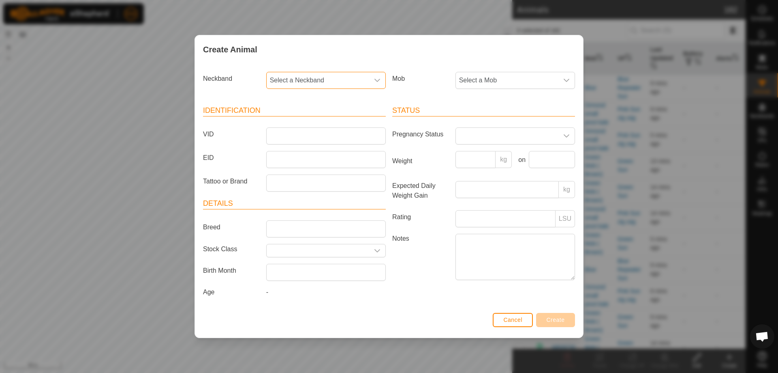
click at [300, 77] on span "Select a Neckband" at bounding box center [318, 80] width 103 height 16
click at [360, 99] on input "text" at bounding box center [326, 102] width 109 height 17
click at [410, 53] on div "Create Animal" at bounding box center [389, 49] width 388 height 28
click at [488, 78] on span "Select a Mob" at bounding box center [507, 80] width 103 height 16
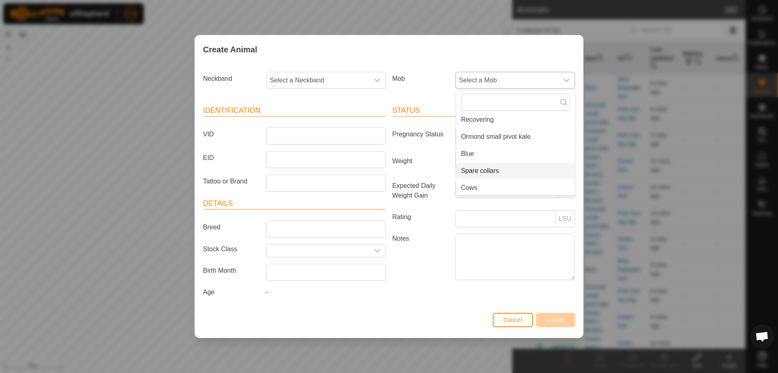
scroll to position [37, 0]
click at [476, 188] on li "Cows" at bounding box center [515, 187] width 119 height 16
click at [359, 83] on span "Select a Neckband" at bounding box center [318, 80] width 103 height 16
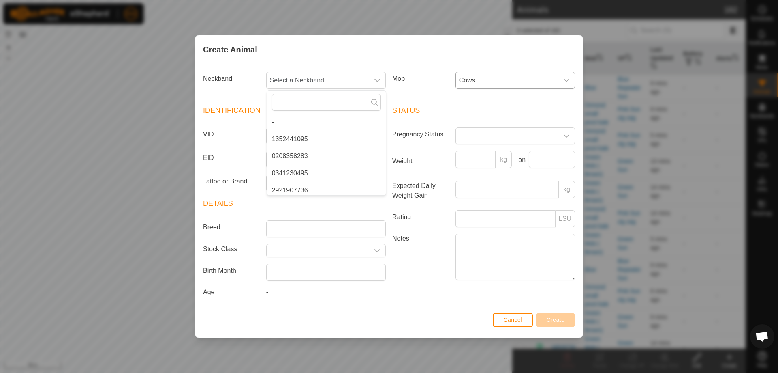
click at [405, 65] on div "Neckband Select a Neckband - 1352441095 0208358283 0341230495 2921907736 306617…" at bounding box center [389, 187] width 388 height 246
click at [516, 319] on span "Cancel" at bounding box center [512, 319] width 19 height 6
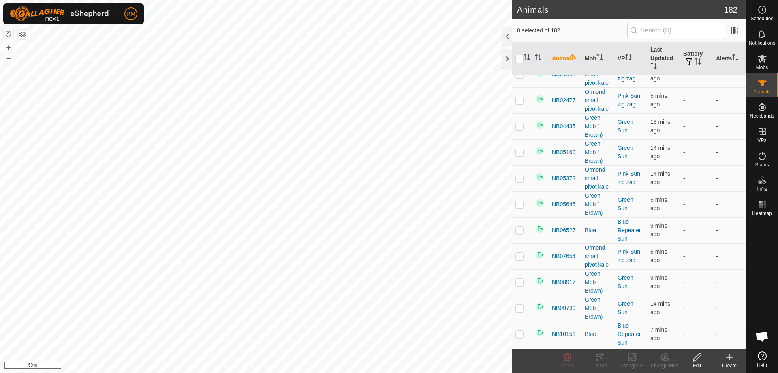
scroll to position [0, 0]
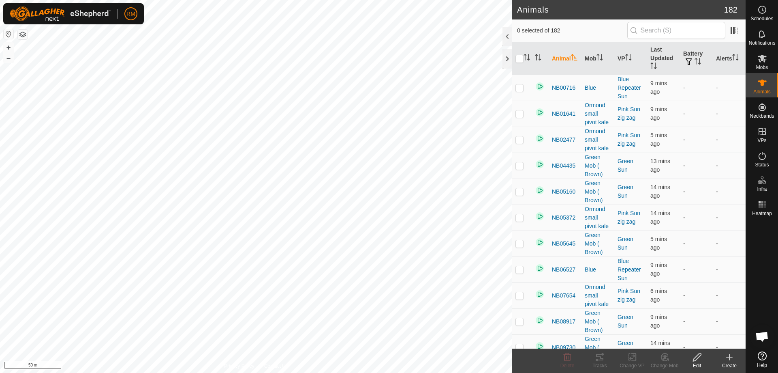
drag, startPoint x: 695, startPoint y: 359, endPoint x: 698, endPoint y: 355, distance: 4.9
click at [695, 359] on icon at bounding box center [697, 357] width 10 height 10
click at [698, 355] on icon at bounding box center [697, 357] width 10 height 10
click at [730, 364] on div "Create" at bounding box center [729, 365] width 32 height 7
click at [700, 340] on link "Create Single Animal" at bounding box center [693, 339] width 103 height 16
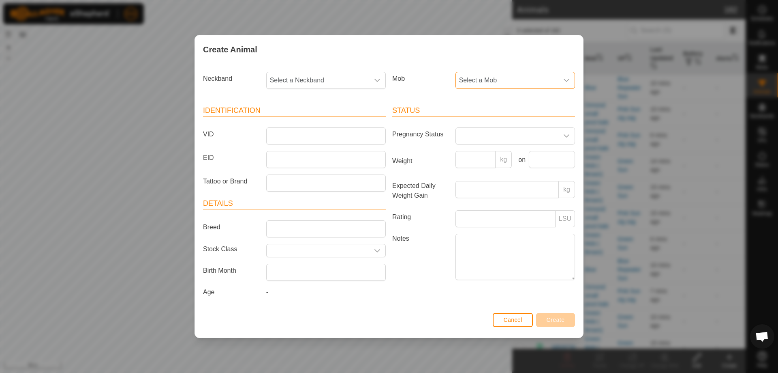
click at [473, 81] on span "Select a Mob" at bounding box center [507, 80] width 103 height 16
click at [469, 187] on li "Cows" at bounding box center [515, 187] width 119 height 16
click at [314, 83] on span "Select a Neckband" at bounding box center [318, 80] width 103 height 16
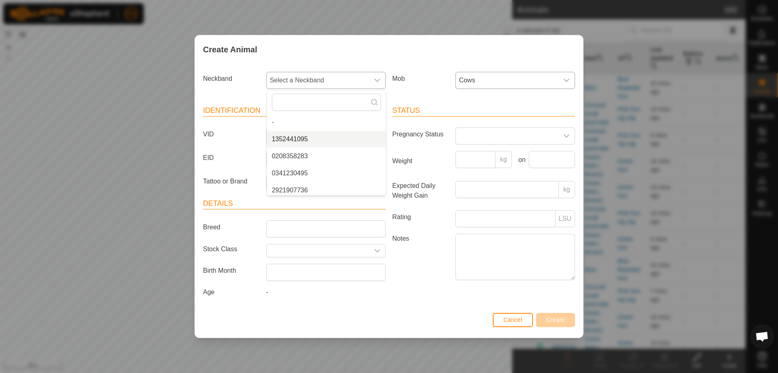
click at [337, 137] on li "1352441095" at bounding box center [326, 139] width 119 height 16
click at [375, 79] on icon "dropdown trigger" at bounding box center [378, 80] width 6 height 3
click at [412, 263] on label "Notes" at bounding box center [420, 256] width 63 height 46
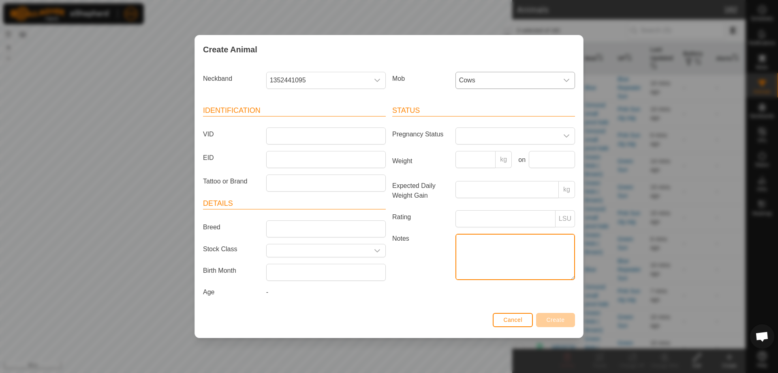
click at [456, 263] on textarea "Notes" at bounding box center [516, 256] width 120 height 46
click at [493, 77] on span "Cows" at bounding box center [507, 80] width 103 height 16
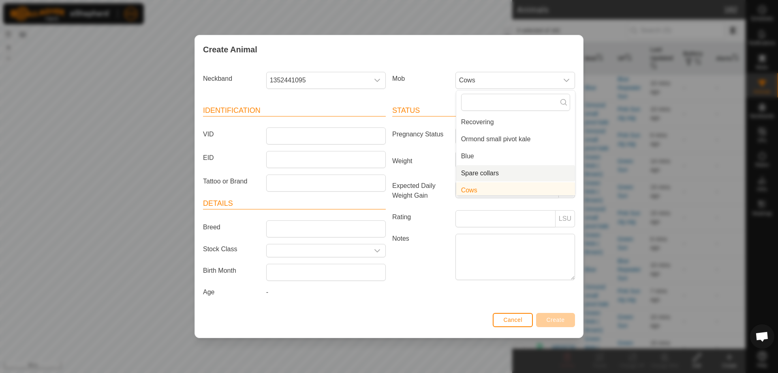
scroll to position [37, 0]
click at [490, 183] on li "Cows" at bounding box center [515, 187] width 119 height 16
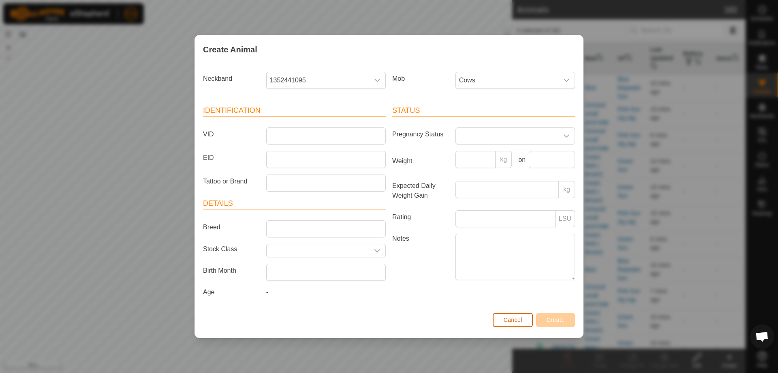
click at [516, 320] on span "Cancel" at bounding box center [512, 319] width 19 height 6
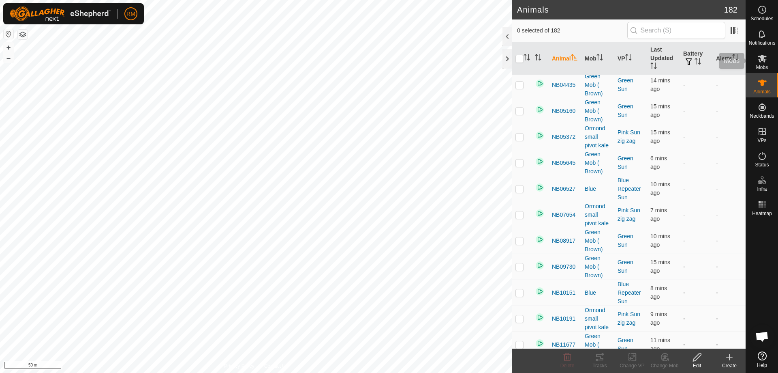
scroll to position [81, 0]
click at [762, 59] on icon at bounding box center [762, 59] width 9 height 8
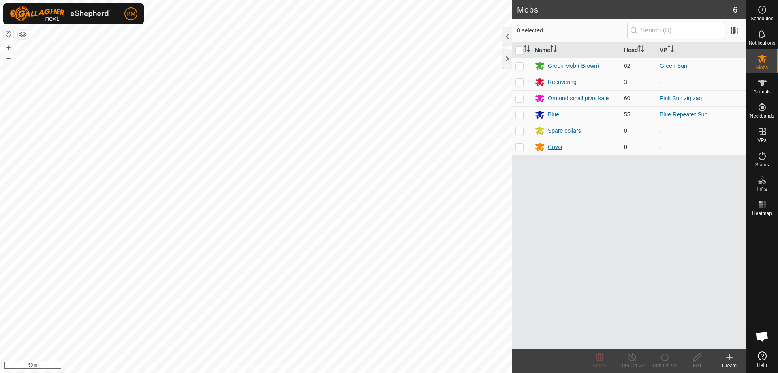
click at [555, 144] on div "Cows" at bounding box center [555, 147] width 14 height 9
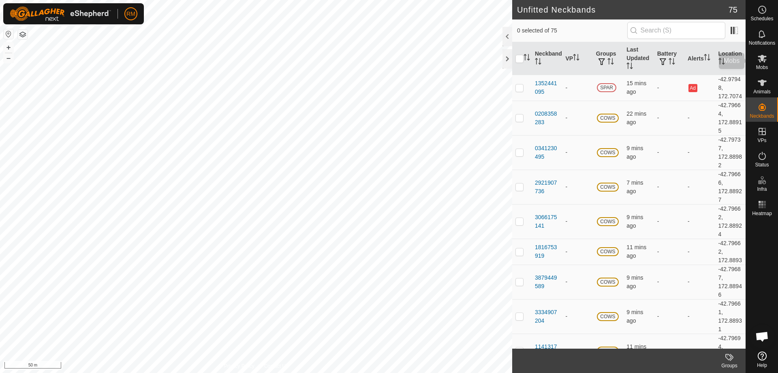
click at [762, 63] on icon at bounding box center [763, 59] width 10 height 10
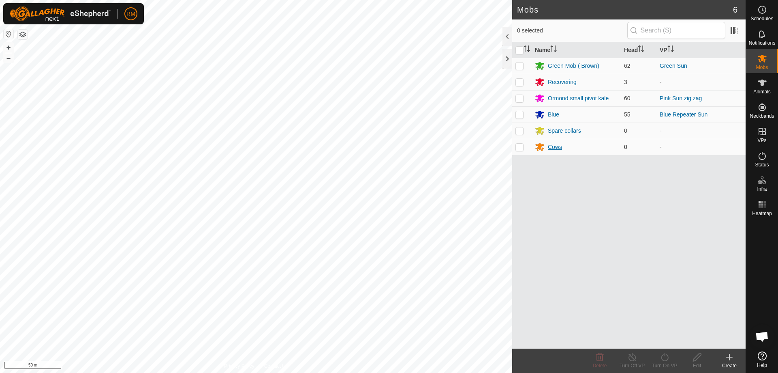
click at [555, 145] on div "Cows" at bounding box center [555, 147] width 14 height 9
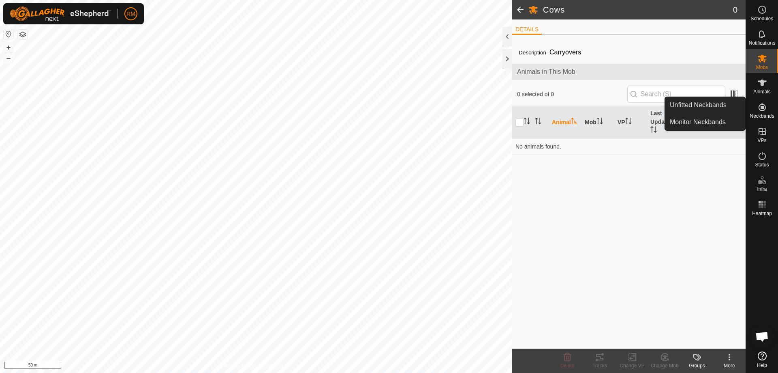
click at [766, 108] on icon at bounding box center [763, 107] width 10 height 10
click at [708, 106] on link "Unfitted Neckbands" at bounding box center [705, 105] width 80 height 16
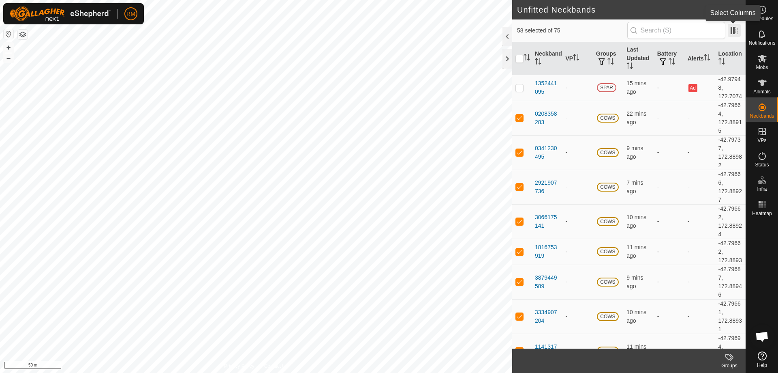
click at [734, 29] on span at bounding box center [734, 30] width 13 height 13
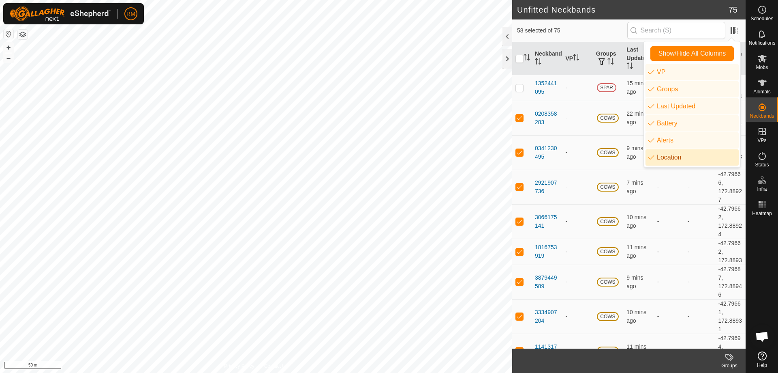
click at [651, 359] on footer "Groups" at bounding box center [628, 360] width 233 height 24
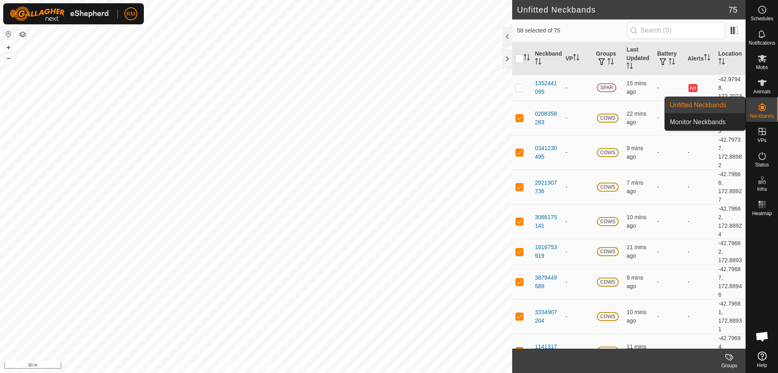
click at [769, 109] on es-neckbands-svg-icon at bounding box center [762, 107] width 15 height 13
click at [762, 111] on icon at bounding box center [763, 107] width 10 height 10
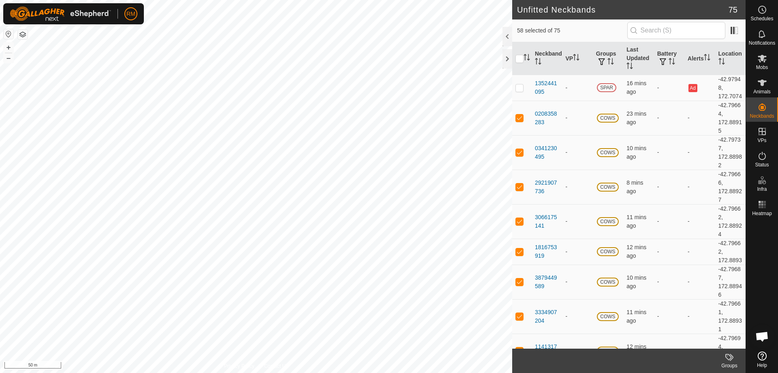
click at [728, 357] on icon at bounding box center [730, 357] width 10 height 10
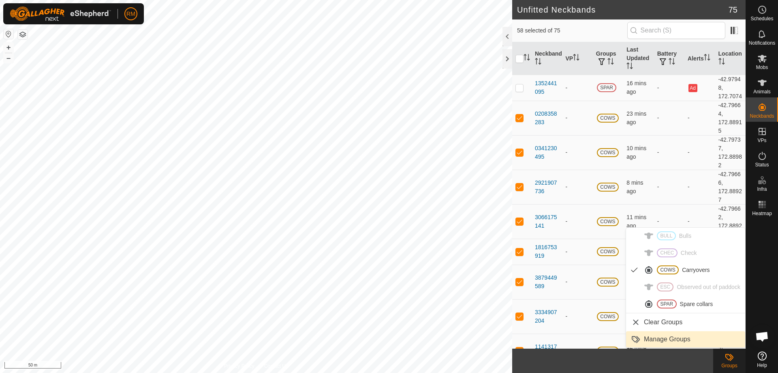
click at [668, 336] on link "Manage Groups" at bounding box center [685, 339] width 119 height 16
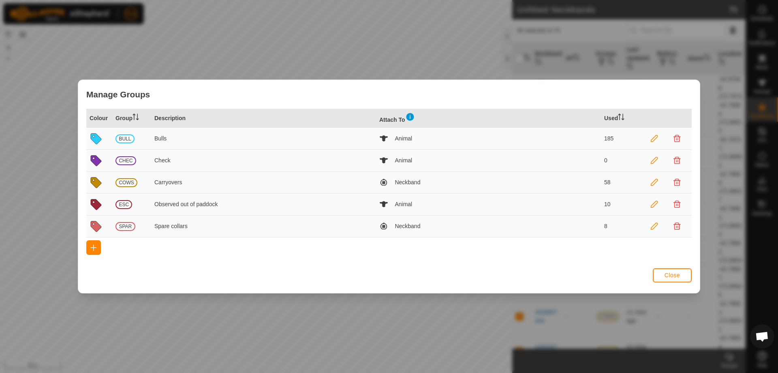
click at [382, 182] on icon at bounding box center [383, 182] width 9 height 9
click at [657, 181] on icon at bounding box center [654, 182] width 7 height 7
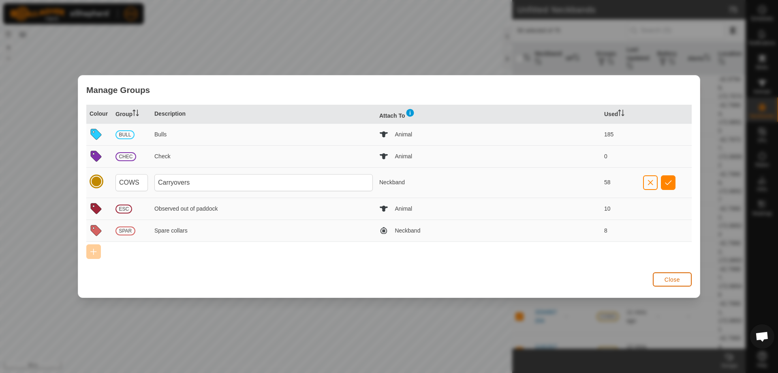
click at [675, 279] on span "Close" at bounding box center [672, 279] width 15 height 6
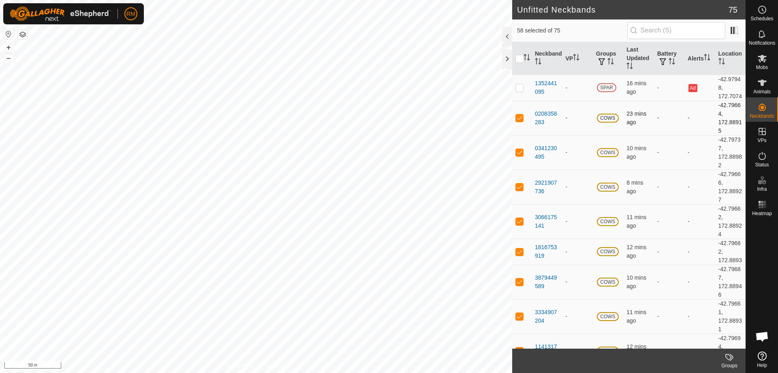
click at [518, 121] on p-checkbox at bounding box center [520, 117] width 8 height 6
click at [518, 57] on input "checkbox" at bounding box center [520, 59] width 8 height 8
click at [521, 121] on p-checkbox at bounding box center [520, 117] width 8 height 6
click at [549, 123] on div "0208358283" at bounding box center [547, 117] width 24 height 17
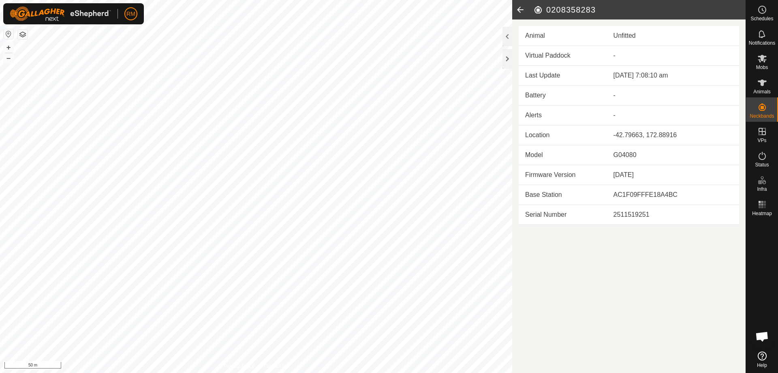
click at [612, 54] on td "-" at bounding box center [673, 56] width 132 height 20
click at [553, 38] on td "Animal" at bounding box center [563, 36] width 88 height 20
click at [519, 6] on icon at bounding box center [520, 9] width 16 height 19
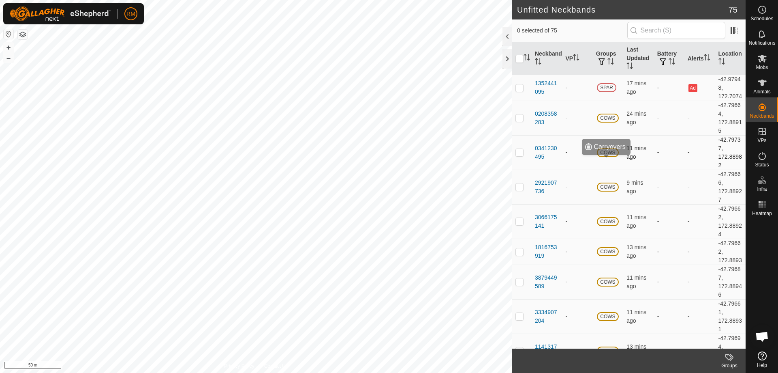
click at [609, 157] on span "COWS" at bounding box center [608, 152] width 22 height 9
click at [549, 157] on div "0341230495" at bounding box center [547, 152] width 24 height 17
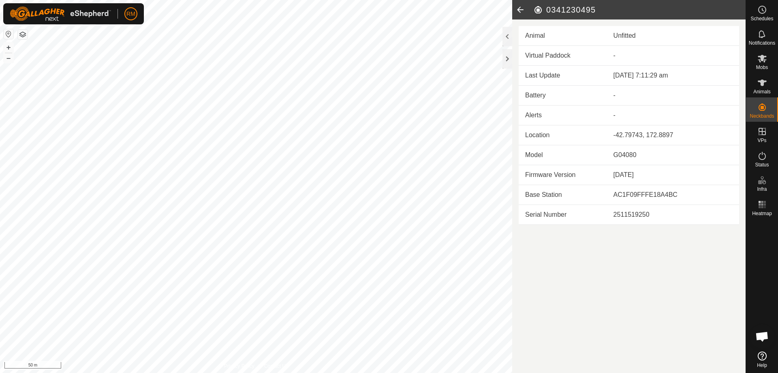
click at [665, 279] on article "0341230495 Animal Unfitted Virtual Paddock - Last Update [DATE] 7:11:29 am Batt…" at bounding box center [628, 186] width 233 height 373
click at [518, 8] on icon at bounding box center [520, 9] width 16 height 19
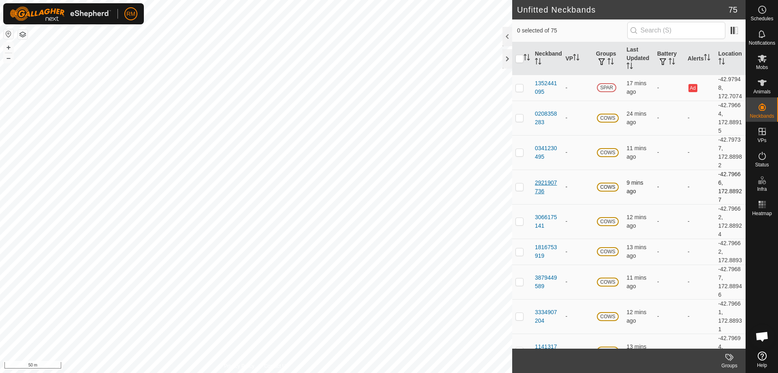
click at [541, 195] on div "2921907736" at bounding box center [547, 186] width 24 height 17
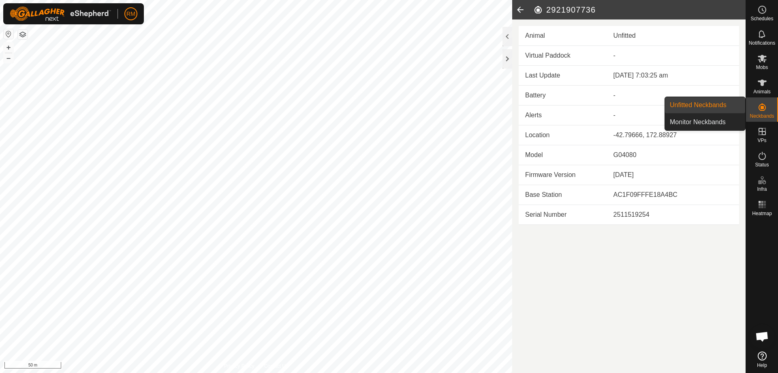
click at [771, 110] on div "Neckbands" at bounding box center [762, 109] width 32 height 24
click at [707, 106] on link "Unfitted Neckbands" at bounding box center [705, 105] width 80 height 16
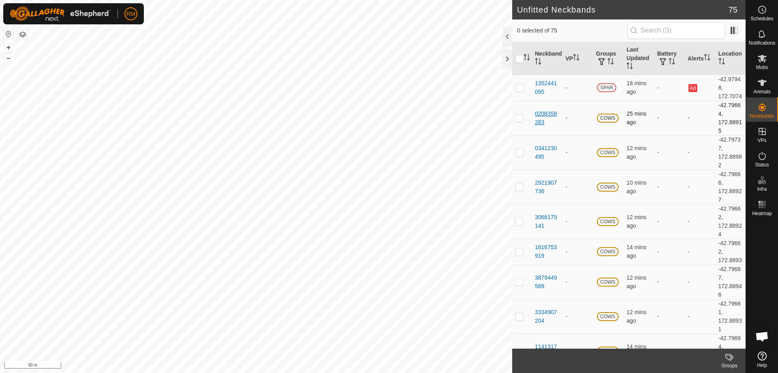
click at [550, 124] on div "0208358283" at bounding box center [547, 117] width 24 height 17
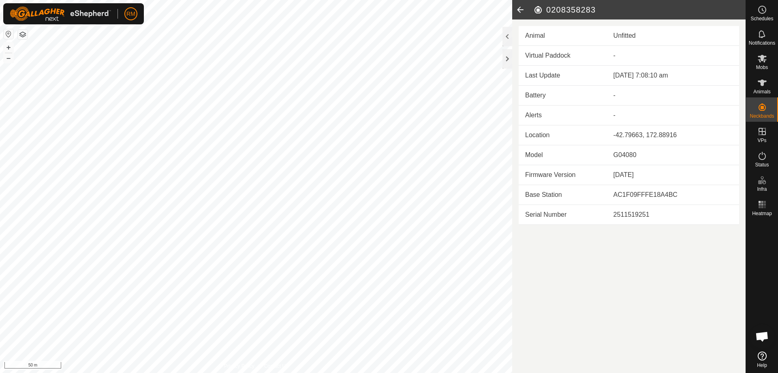
click at [523, 9] on icon at bounding box center [520, 9] width 16 height 19
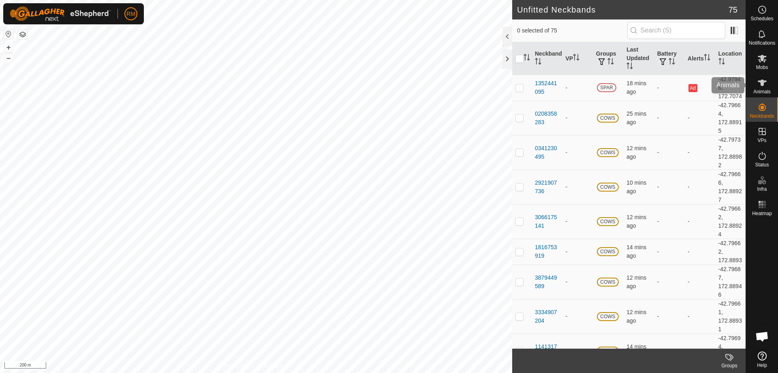
click at [757, 81] on div "Animals" at bounding box center [762, 85] width 32 height 24
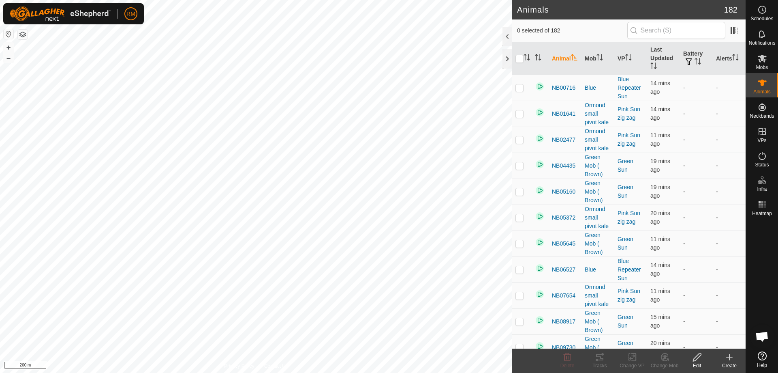
click at [521, 113] on p-checkbox at bounding box center [520, 113] width 8 height 6
click at [523, 113] on p-checkbox at bounding box center [520, 113] width 8 height 6
click at [566, 111] on span "NB01641" at bounding box center [564, 113] width 24 height 9
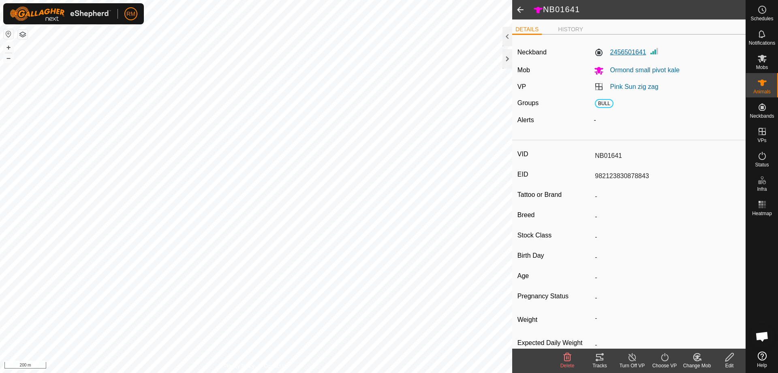
click at [614, 52] on label "2456501641" at bounding box center [620, 52] width 52 height 10
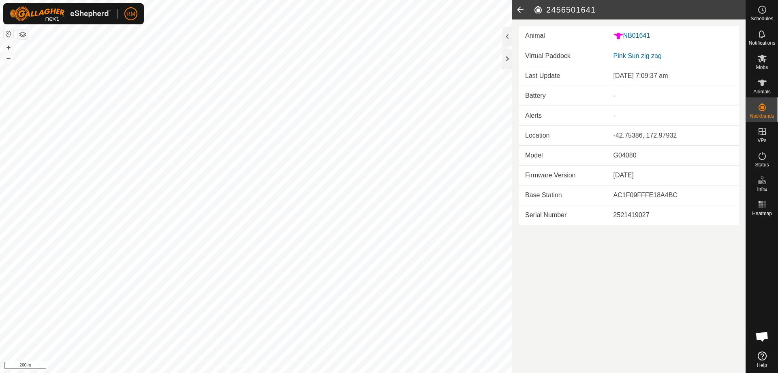
click at [520, 8] on icon at bounding box center [520, 9] width 16 height 19
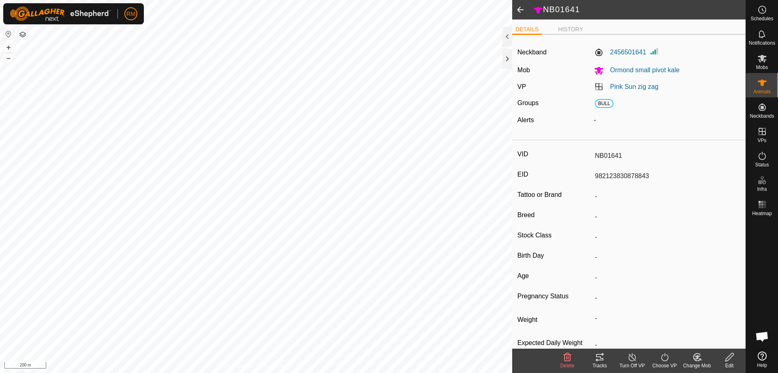
click at [520, 9] on span at bounding box center [520, 9] width 16 height 19
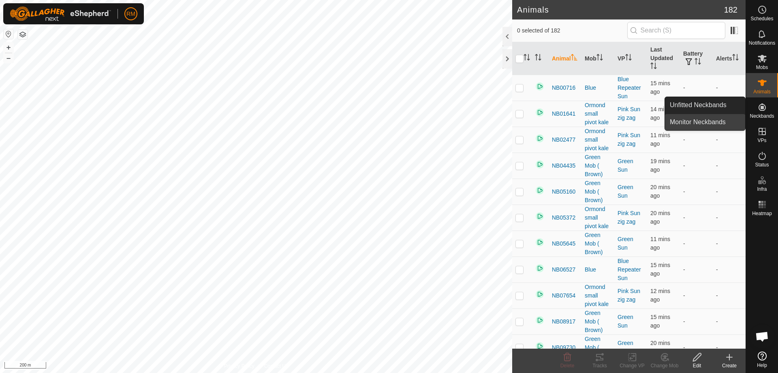
click at [706, 122] on link "Monitor Neckbands" at bounding box center [705, 122] width 80 height 16
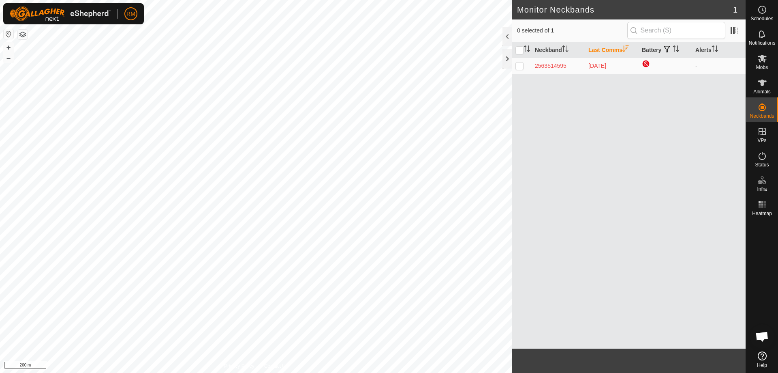
click at [518, 67] on p-checkbox at bounding box center [520, 65] width 8 height 6
click at [522, 64] on p-checkbox at bounding box center [520, 65] width 8 height 6
click at [764, 64] on es-mob-svg-icon at bounding box center [762, 58] width 15 height 13
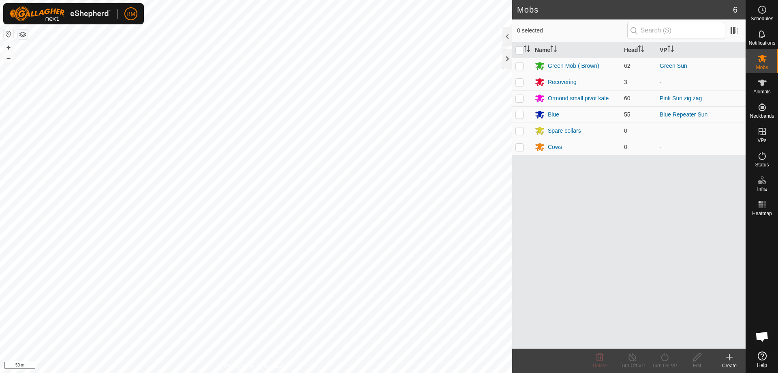
click at [517, 113] on p-checkbox at bounding box center [520, 114] width 8 height 6
click at [520, 114] on p-checkbox at bounding box center [520, 114] width 8 height 6
click at [665, 358] on icon at bounding box center [665, 357] width 10 height 10
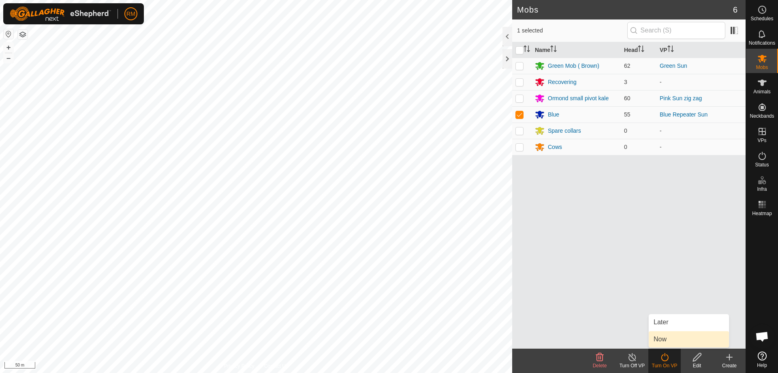
click at [666, 337] on link "Now" at bounding box center [689, 339] width 80 height 16
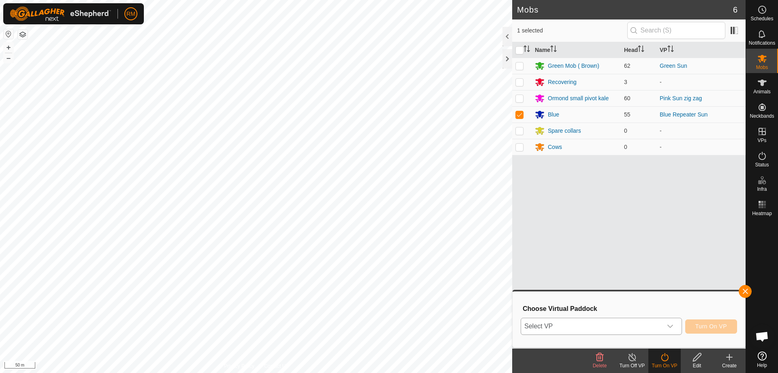
click at [673, 325] on icon "dropdown trigger" at bounding box center [671, 325] width 6 height 3
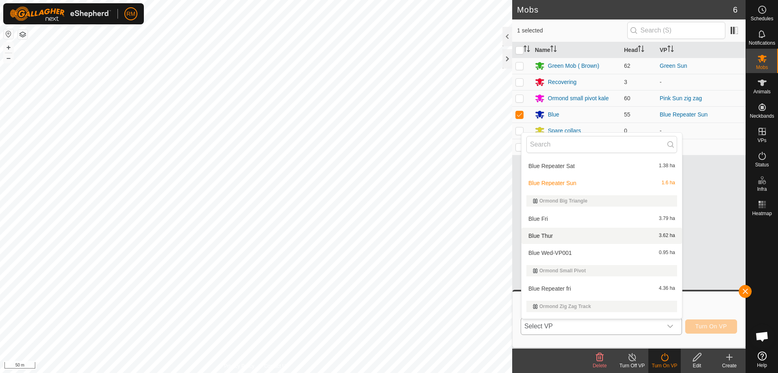
scroll to position [176, 0]
click at [568, 183] on li "Blue Repeater Sun 1.6 ha" at bounding box center [602, 182] width 161 height 16
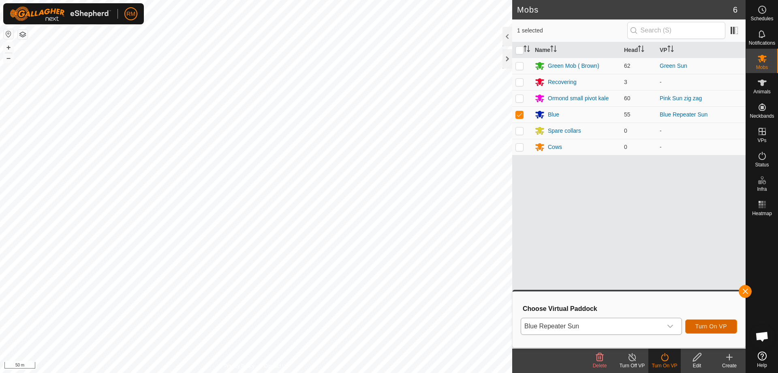
click at [708, 324] on span "Turn On VP" at bounding box center [712, 326] width 32 height 6
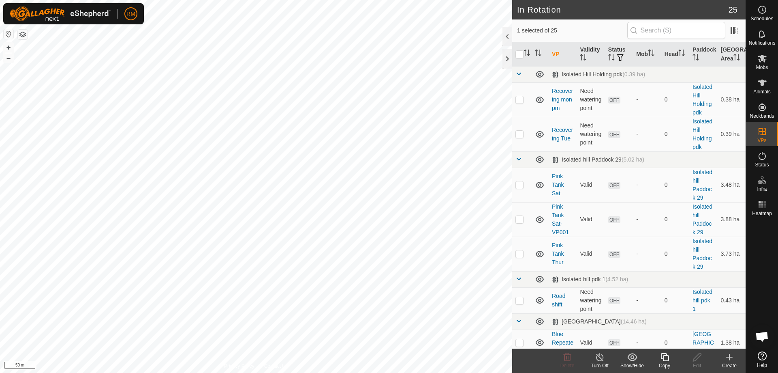
click at [666, 357] on icon at bounding box center [665, 357] width 10 height 10
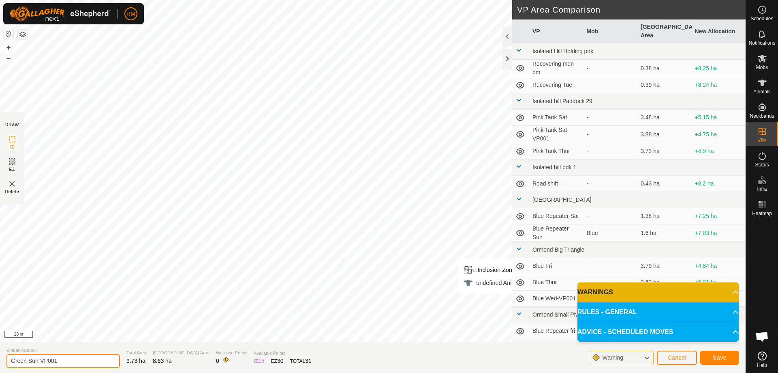
click at [63, 361] on input "Green Sun-VP001" at bounding box center [62, 360] width 113 height 14
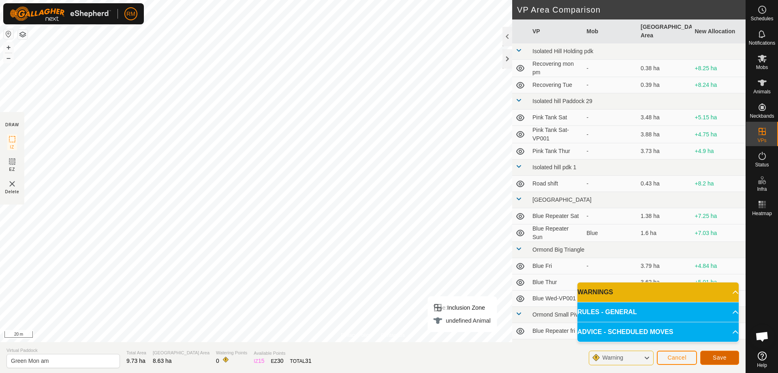
click at [713, 359] on button "Save" at bounding box center [719, 357] width 39 height 14
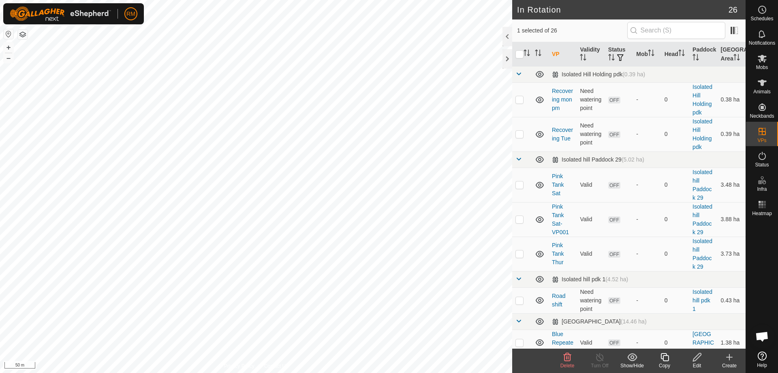
click at [567, 360] on icon at bounding box center [568, 357] width 10 height 10
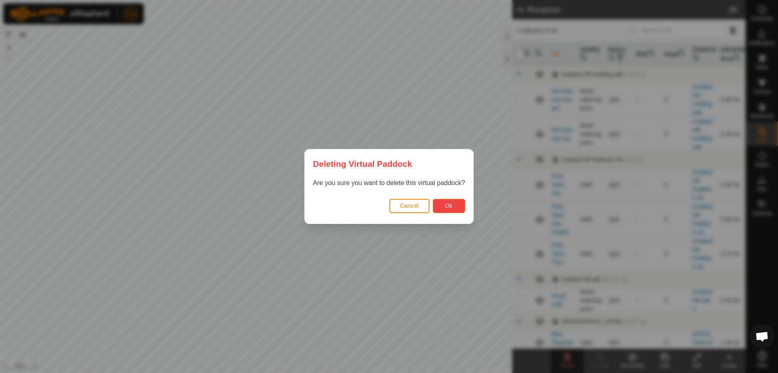
click at [452, 208] on span "Ok" at bounding box center [449, 205] width 8 height 6
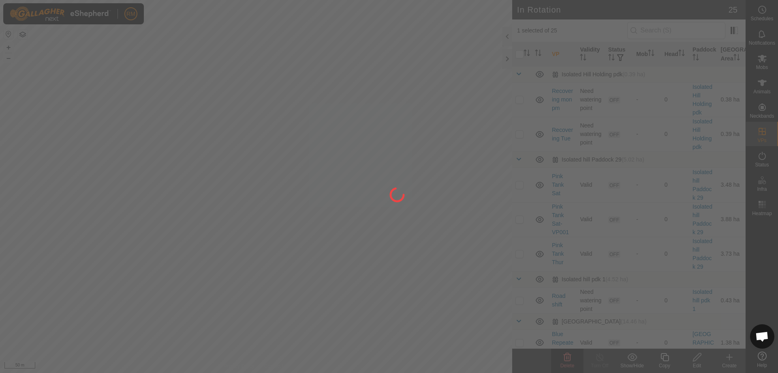
click at [698, 358] on div at bounding box center [389, 186] width 778 height 373
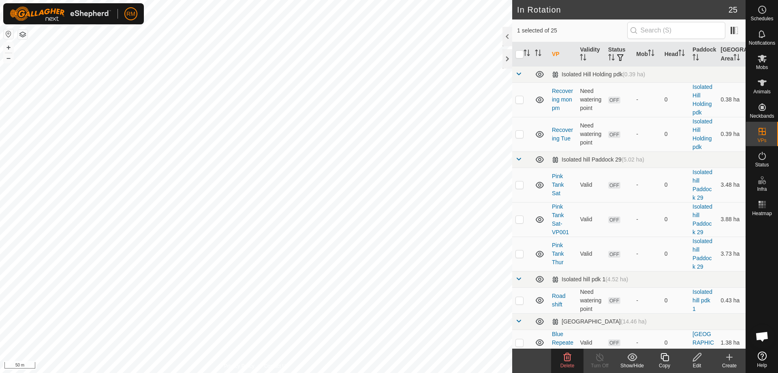
click at [697, 358] on icon at bounding box center [697, 357] width 8 height 8
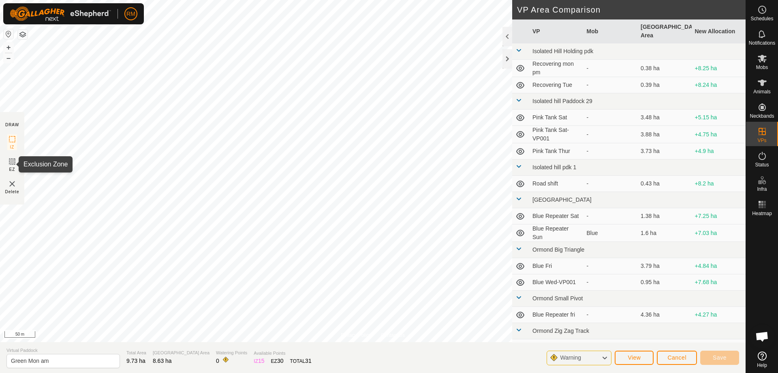
click at [11, 161] on icon at bounding box center [12, 161] width 10 height 10
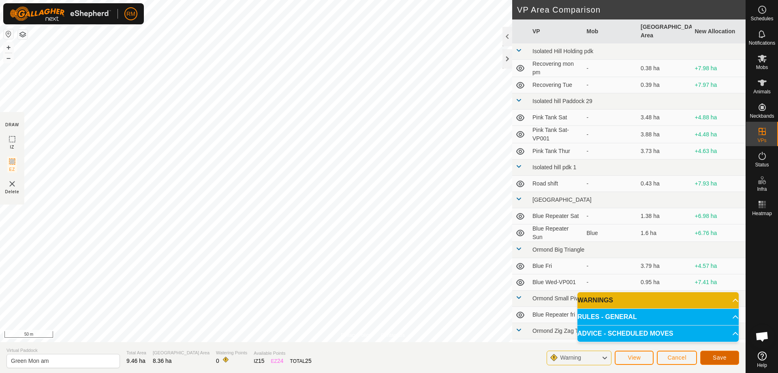
click at [719, 357] on span "Save" at bounding box center [720, 357] width 14 height 6
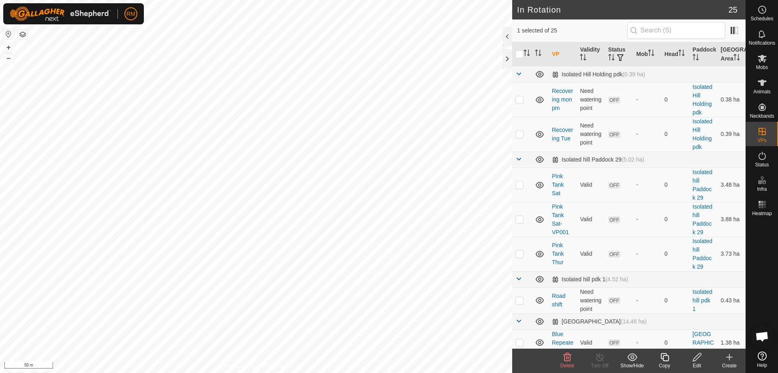
click at [567, 361] on icon at bounding box center [568, 357] width 8 height 8
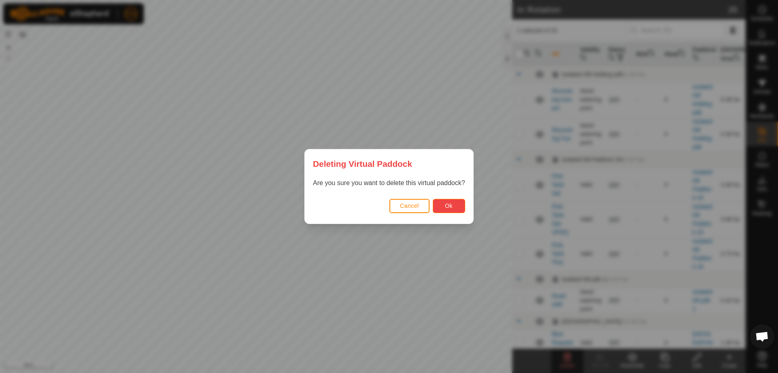
click at [456, 203] on button "Ok" at bounding box center [449, 206] width 32 height 14
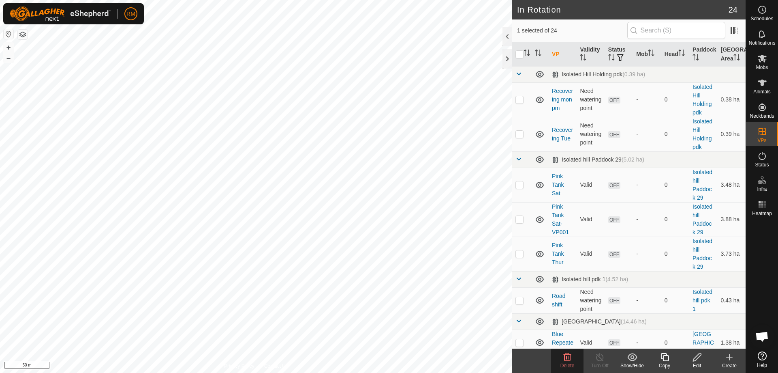
click at [698, 358] on icon at bounding box center [697, 357] width 10 height 10
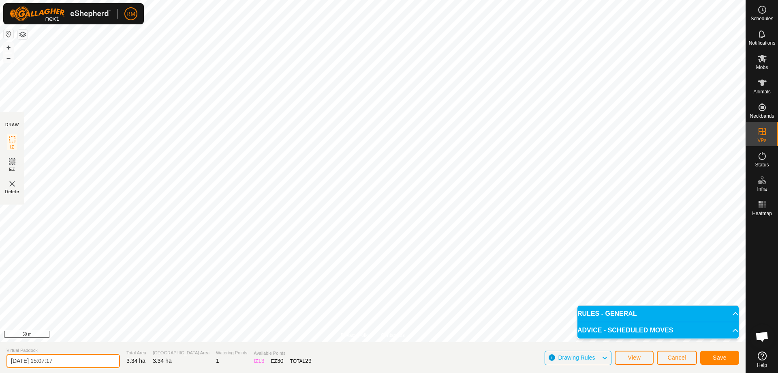
click at [78, 360] on input "[DATE] 15:07:17" at bounding box center [62, 360] width 113 height 14
click at [730, 359] on button "Save" at bounding box center [719, 357] width 39 height 14
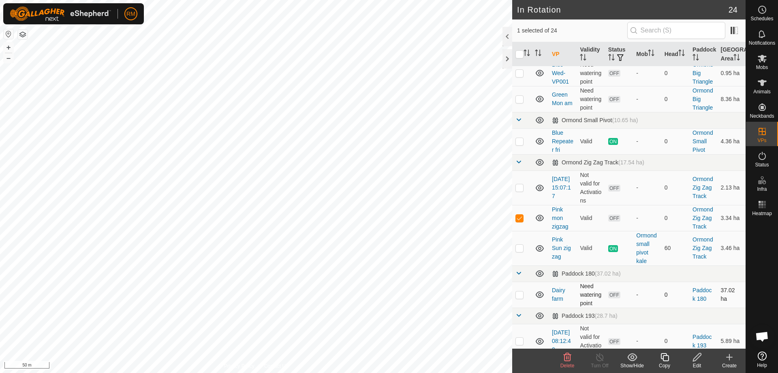
scroll to position [338, 0]
click at [762, 60] on icon at bounding box center [762, 59] width 9 height 8
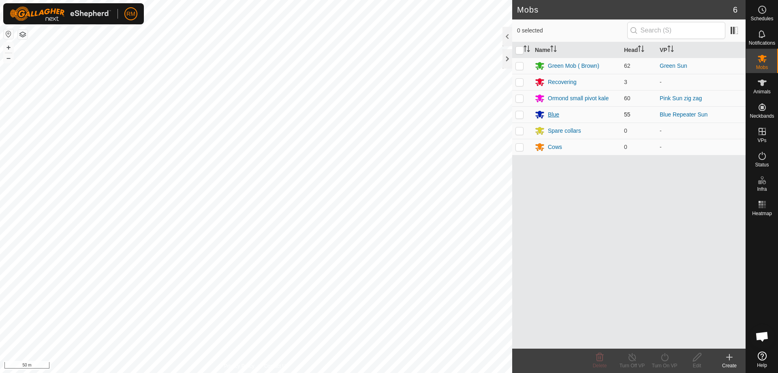
click at [518, 96] on p-checkbox at bounding box center [520, 98] width 8 height 6
click at [662, 355] on icon at bounding box center [664, 357] width 7 height 8
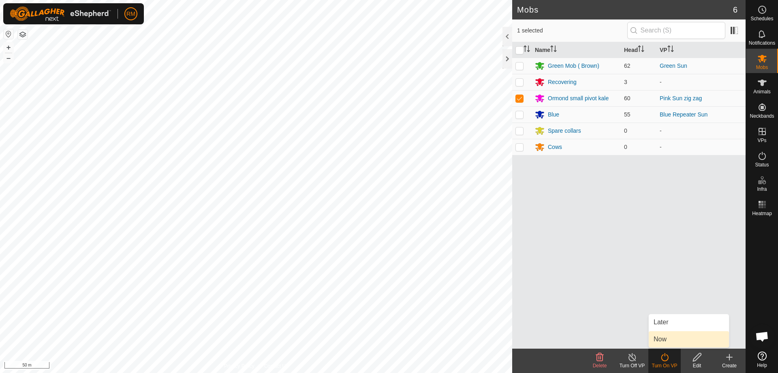
click at [678, 336] on link "Now" at bounding box center [689, 339] width 80 height 16
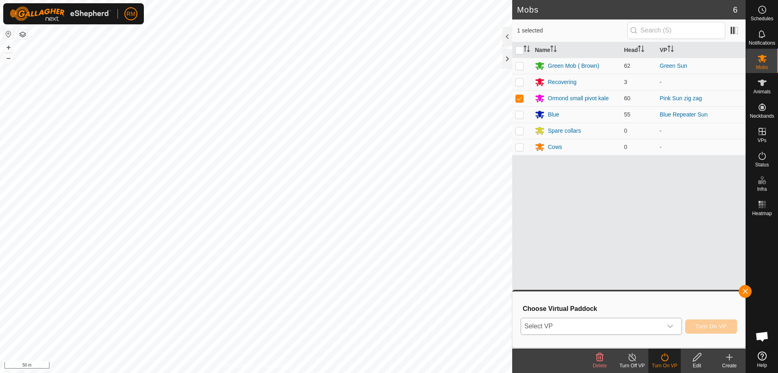
click at [672, 323] on icon "dropdown trigger" at bounding box center [670, 326] width 6 height 6
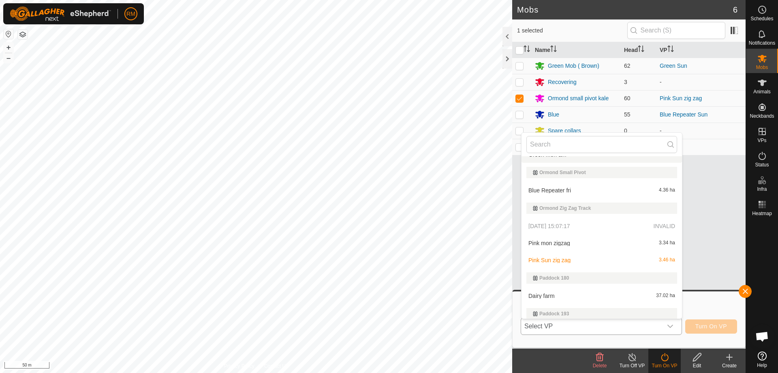
scroll to position [257, 0]
click at [555, 242] on li "Pink mon zigzag 3.34 ha" at bounding box center [602, 242] width 161 height 16
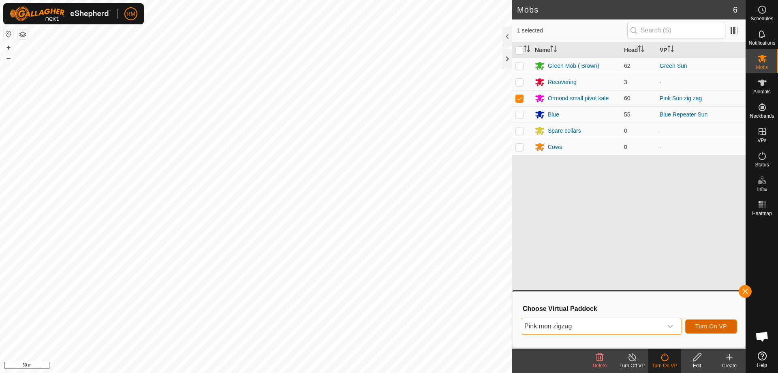
click at [706, 323] on span "Turn On VP" at bounding box center [712, 326] width 32 height 6
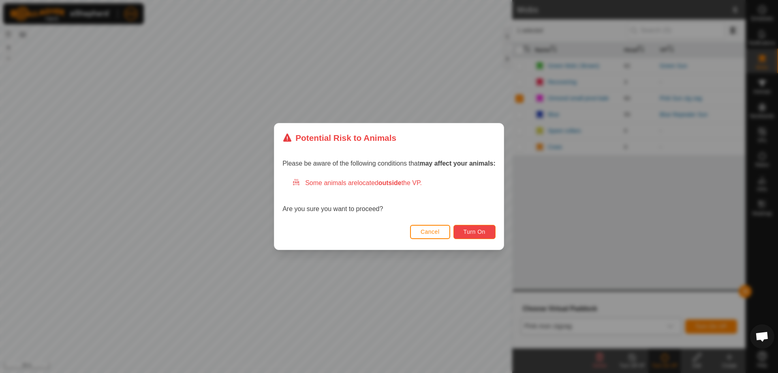
click at [475, 230] on span "Turn On" at bounding box center [475, 231] width 22 height 6
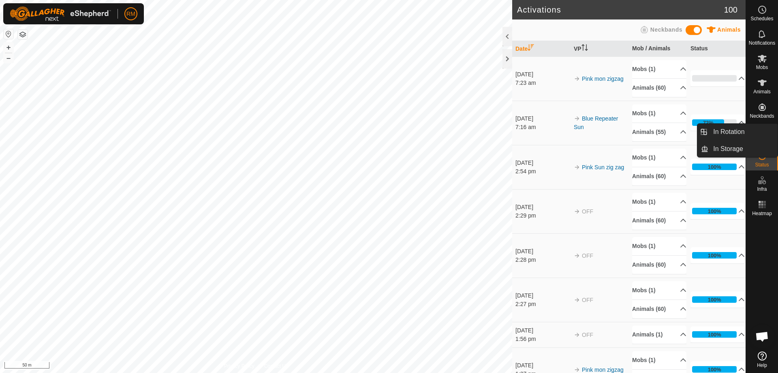
click at [763, 61] on icon at bounding box center [762, 59] width 9 height 8
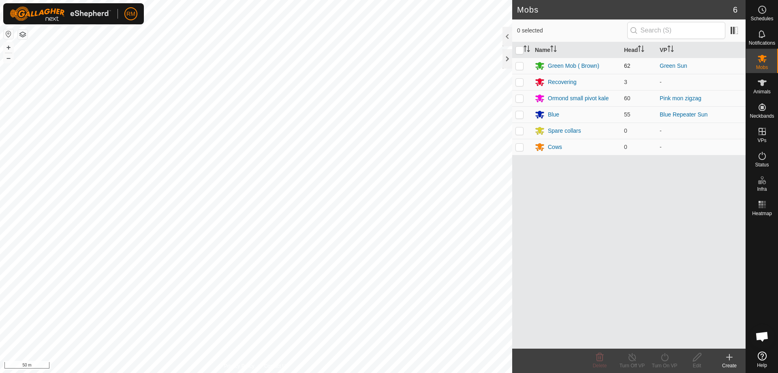
click at [520, 64] on p-checkbox at bounding box center [520, 65] width 8 height 6
click at [665, 359] on icon at bounding box center [665, 357] width 10 height 10
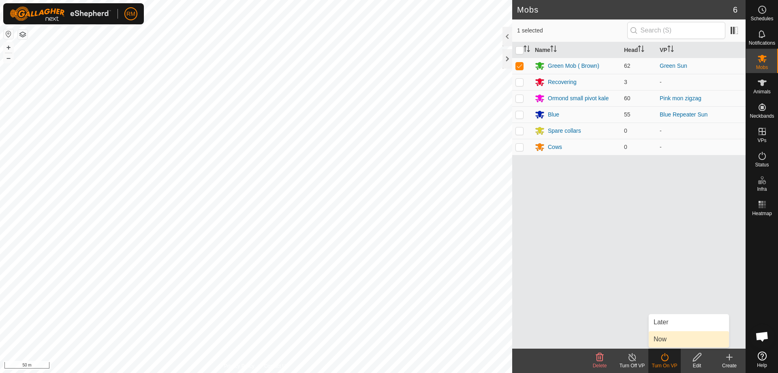
click at [668, 336] on link "Now" at bounding box center [689, 339] width 80 height 16
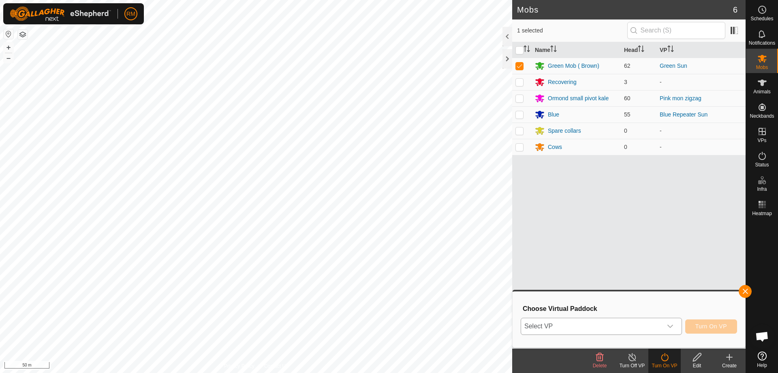
click at [670, 325] on icon "dropdown trigger" at bounding box center [670, 326] width 6 height 6
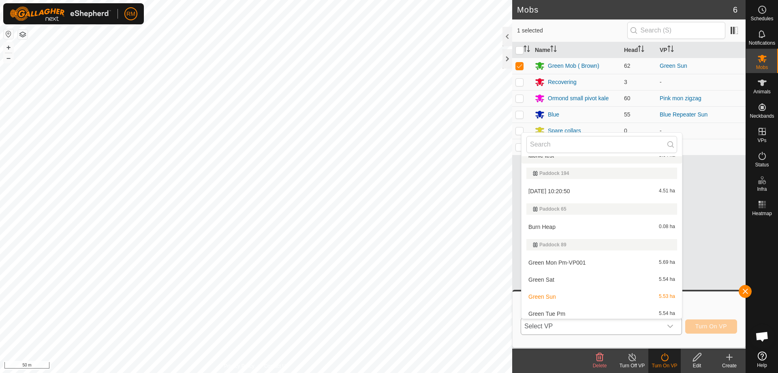
scroll to position [469, 0]
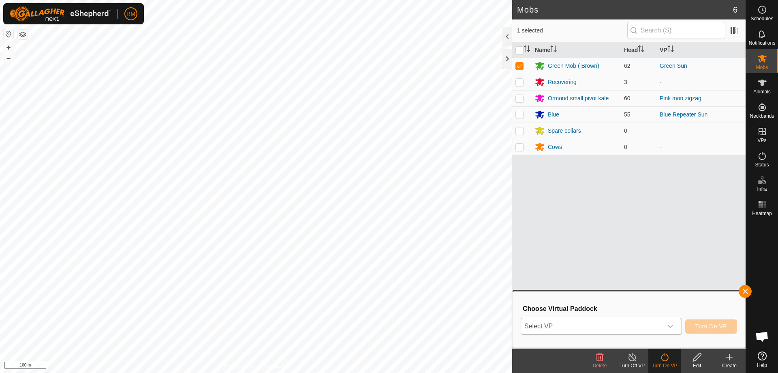
click at [670, 324] on icon "dropdown trigger" at bounding box center [670, 326] width 6 height 6
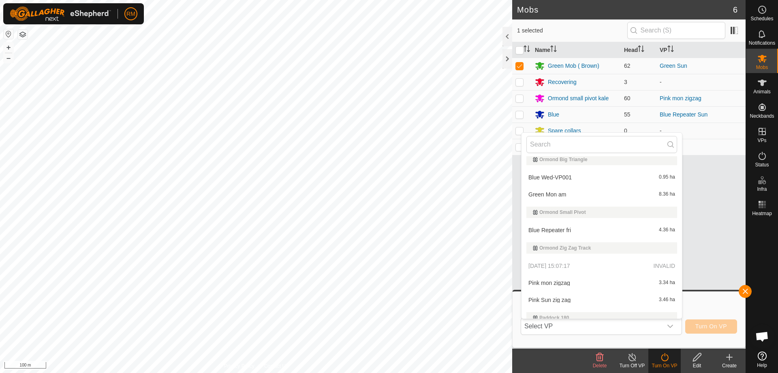
scroll to position [211, 0]
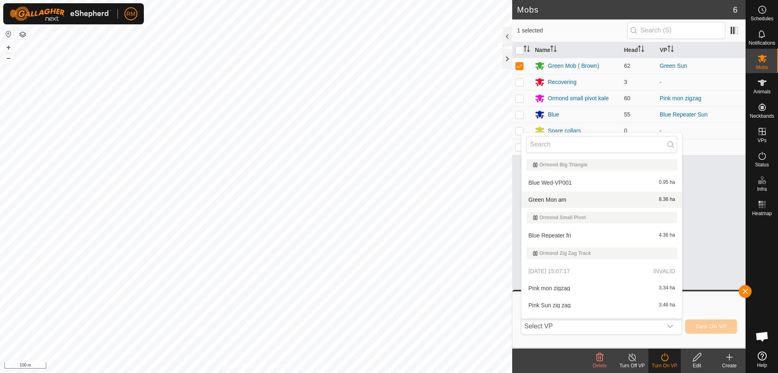
click at [550, 198] on span "Green Mon am" at bounding box center [548, 200] width 38 height 6
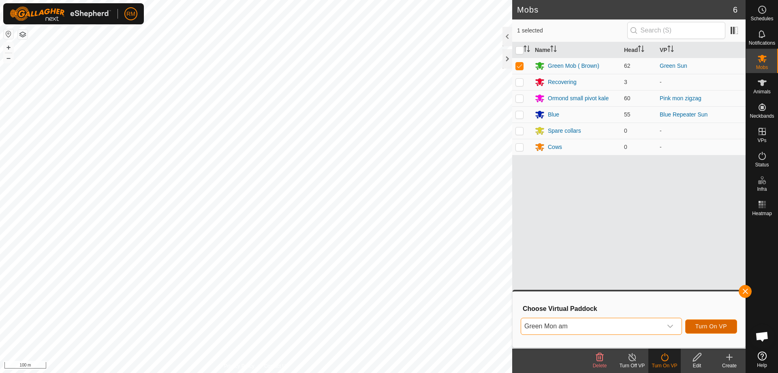
click at [709, 325] on span "Turn On VP" at bounding box center [712, 326] width 32 height 6
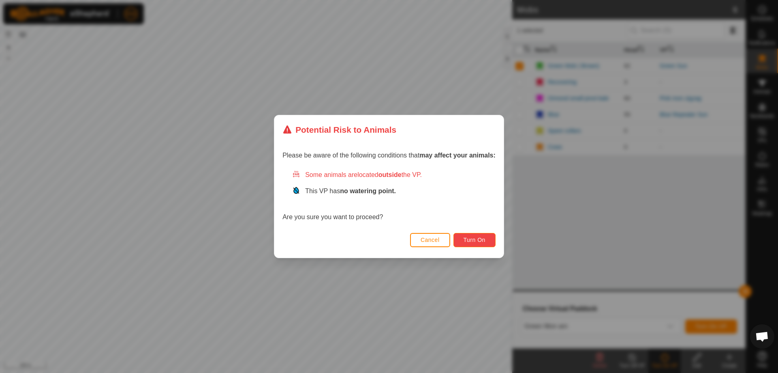
click at [480, 238] on span "Turn On" at bounding box center [475, 239] width 22 height 6
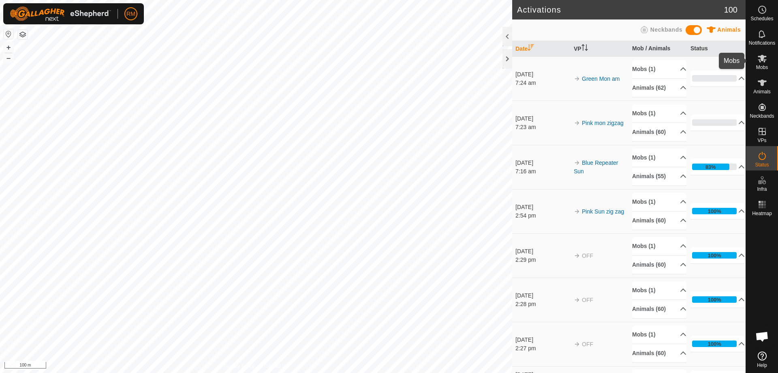
click at [764, 60] on icon at bounding box center [762, 59] width 9 height 8
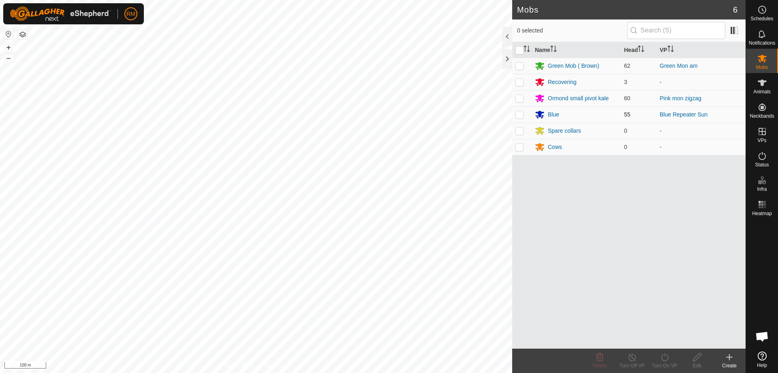
click at [519, 114] on p-checkbox at bounding box center [520, 114] width 8 height 6
click at [665, 357] on icon at bounding box center [665, 357] width 10 height 10
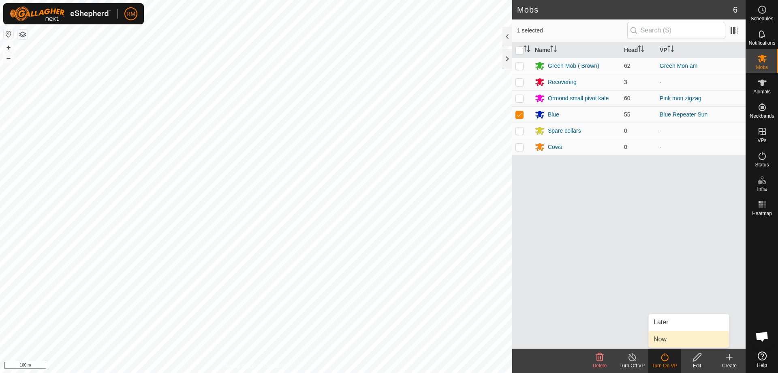
click at [672, 337] on link "Now" at bounding box center [689, 339] width 80 height 16
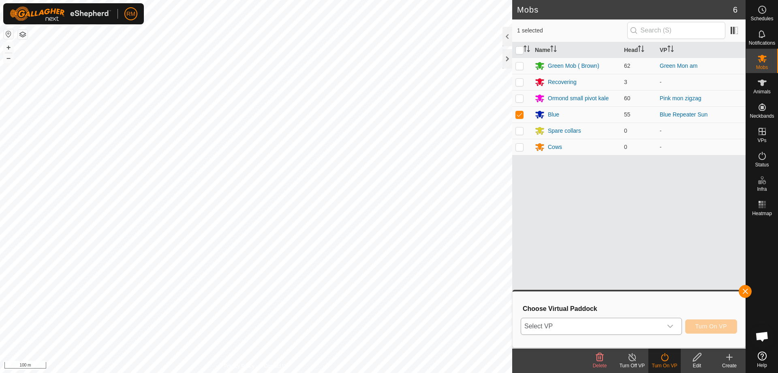
click at [672, 325] on icon "dropdown trigger" at bounding box center [671, 325] width 6 height 3
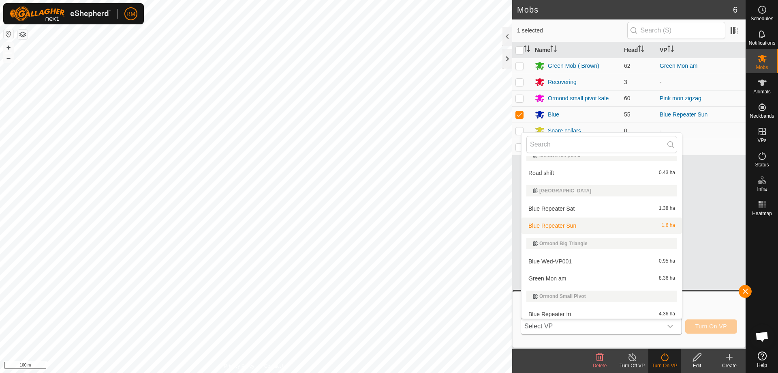
scroll to position [132, 0]
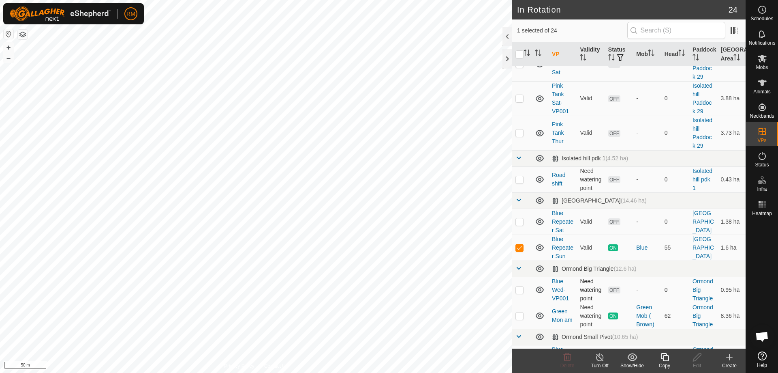
scroll to position [121, 0]
click at [522, 247] on p-checkbox at bounding box center [520, 247] width 8 height 6
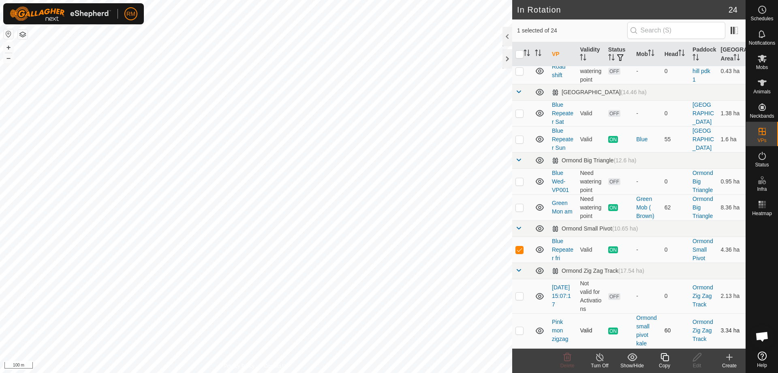
scroll to position [229, 0]
click at [520, 249] on p-checkbox at bounding box center [520, 249] width 8 height 6
click at [519, 247] on p-checkbox at bounding box center [520, 249] width 8 height 6
click at [596, 358] on icon at bounding box center [600, 357] width 10 height 10
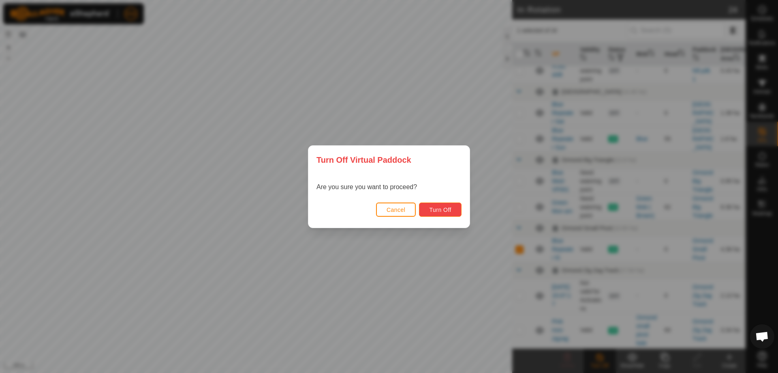
click at [454, 211] on button "Turn Off" at bounding box center [440, 209] width 43 height 14
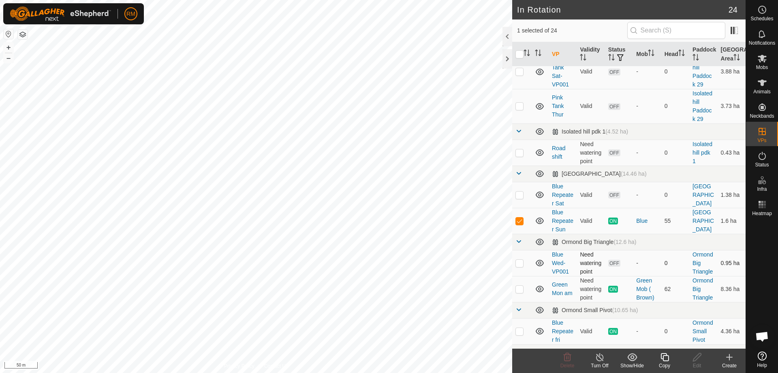
scroll to position [148, 0]
click at [519, 222] on p-checkbox at bounding box center [520, 219] width 8 height 6
click at [518, 221] on p-checkbox at bounding box center [520, 219] width 8 height 6
checkbox input "true"
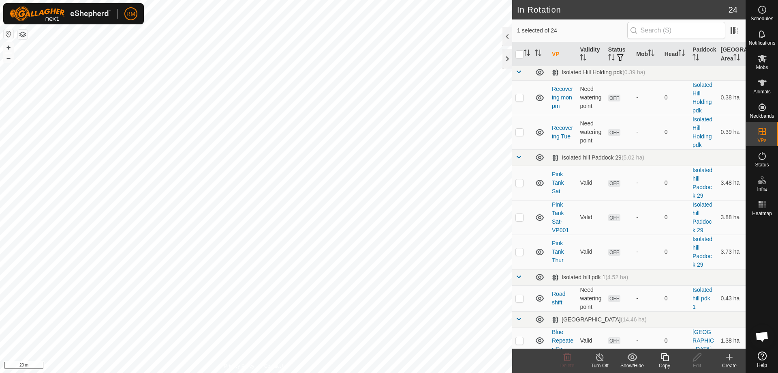
scroll to position [0, 0]
